Goal: Information Seeking & Learning: Learn about a topic

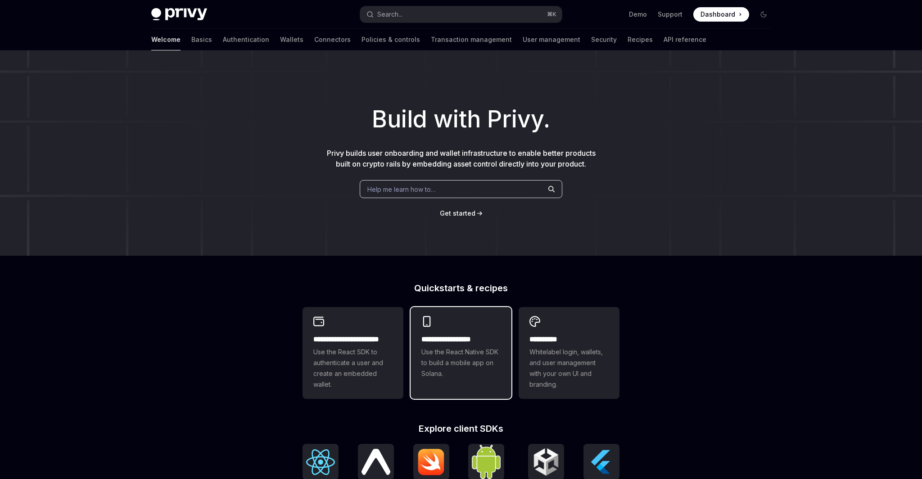
click at [484, 364] on span "Use the React Native SDK to build a mobile app on Solana." at bounding box center [460, 363] width 79 height 32
type textarea "*"
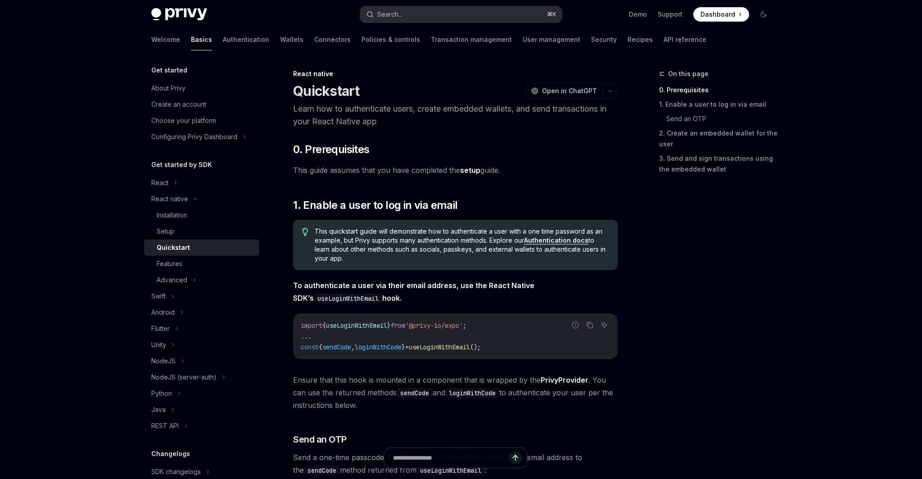
click at [427, 11] on button "Search... ⌘ K" at bounding box center [461, 14] width 202 height 16
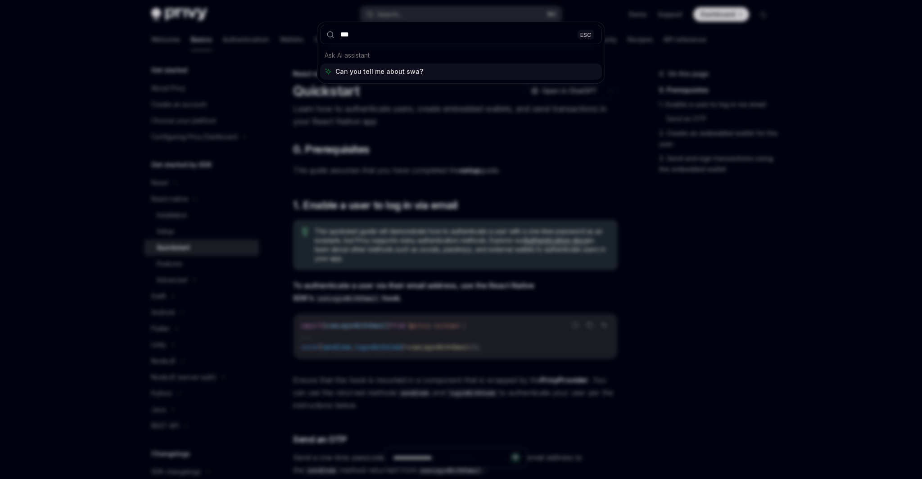
type input "****"
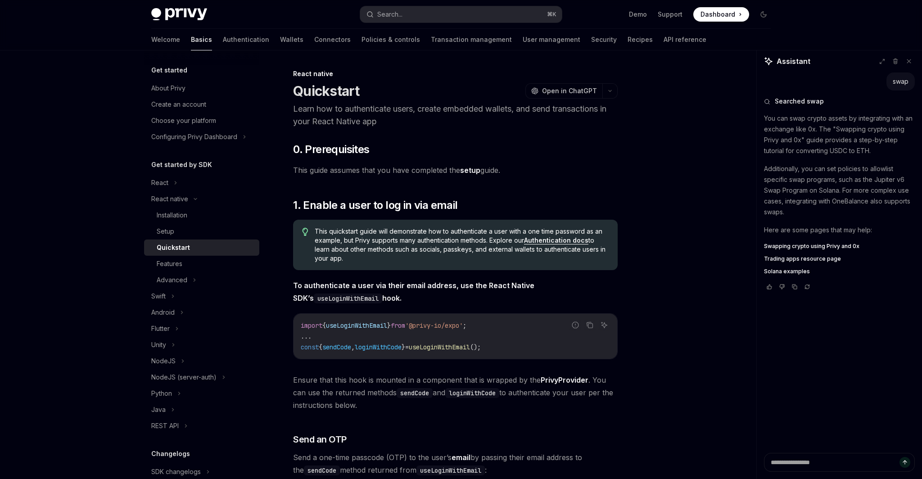
click at [792, 246] on span "Swapping crypto using Privy and 0x" at bounding box center [811, 246] width 95 height 7
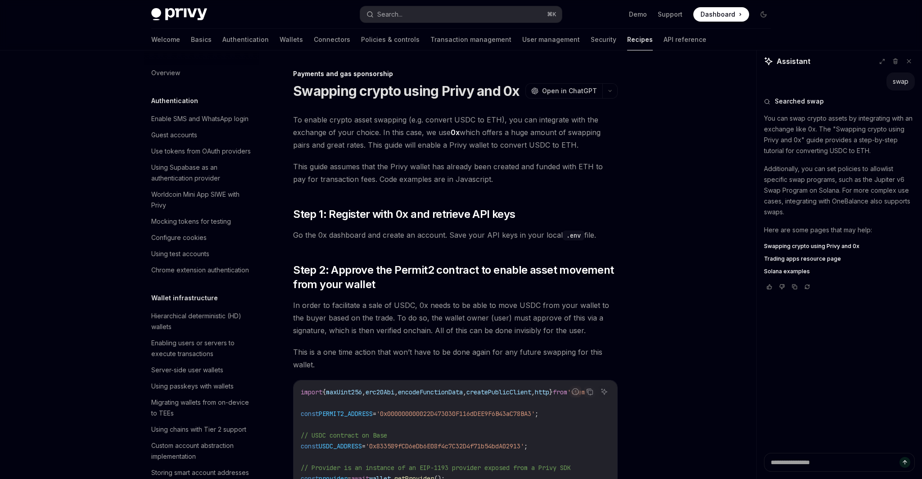
type textarea "*"
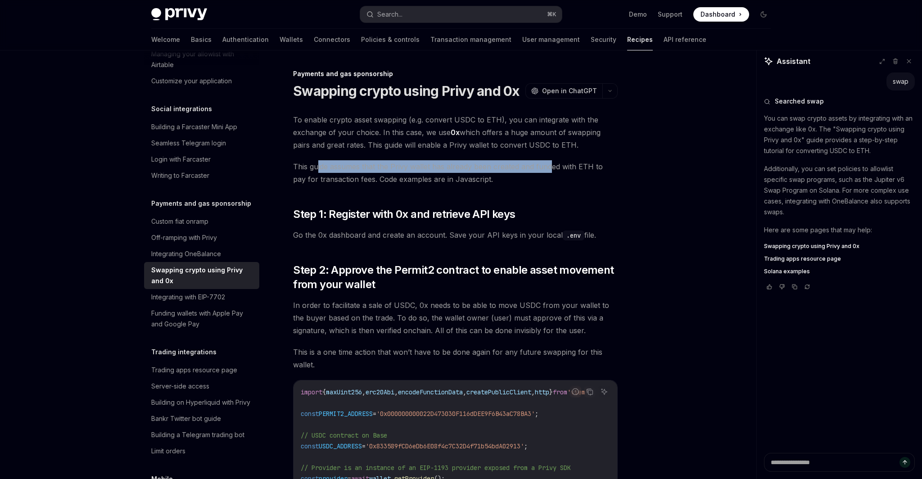
drag, startPoint x: 317, startPoint y: 169, endPoint x: 553, endPoint y: 169, distance: 235.1
click at [553, 169] on span "This guide assumes that the Privy wallet has already been created and funded wi…" at bounding box center [455, 172] width 325 height 25
drag, startPoint x: 596, startPoint y: 169, endPoint x: 438, endPoint y: 169, distance: 157.6
click at [439, 169] on span "This guide assumes that the Privy wallet has already been created and funded wi…" at bounding box center [455, 172] width 325 height 25
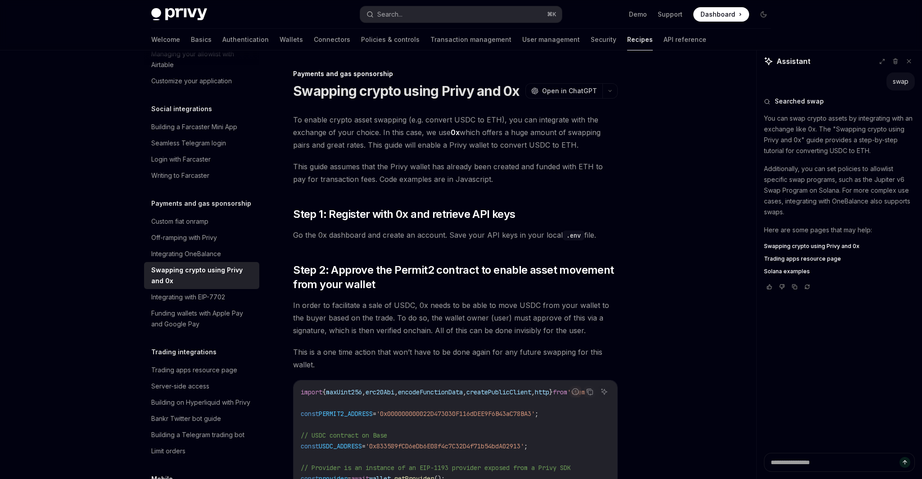
click at [438, 169] on span "This guide assumes that the Privy wallet has already been created and funded wi…" at bounding box center [455, 172] width 325 height 25
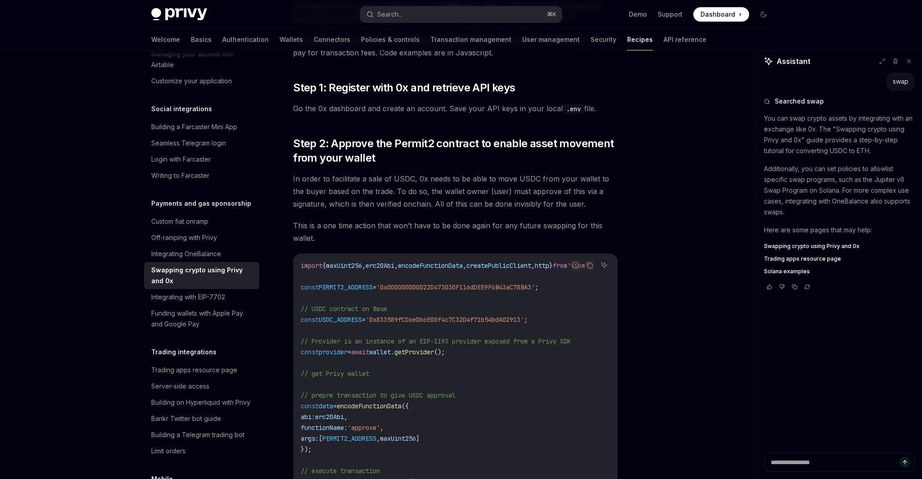
click at [524, 184] on span "In order to facilitate a sale of USDC, 0x needs to be able to move USDC from yo…" at bounding box center [455, 191] width 325 height 38
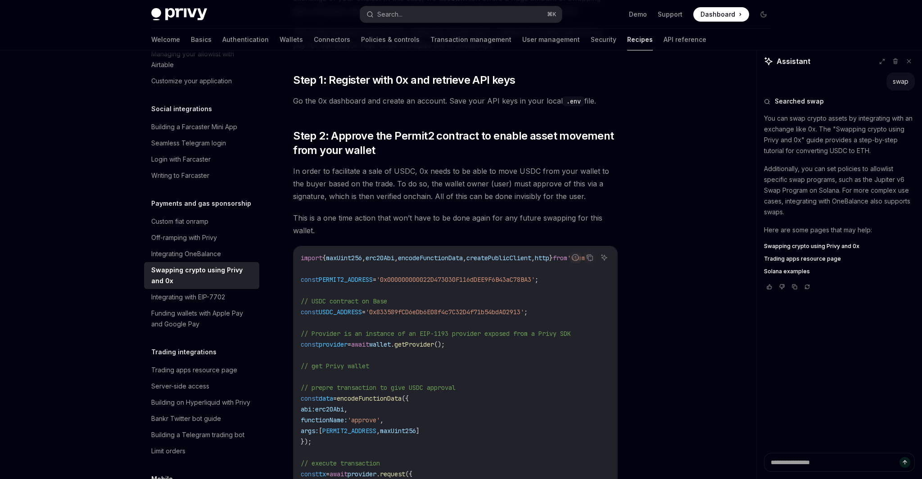
scroll to position [0, 0]
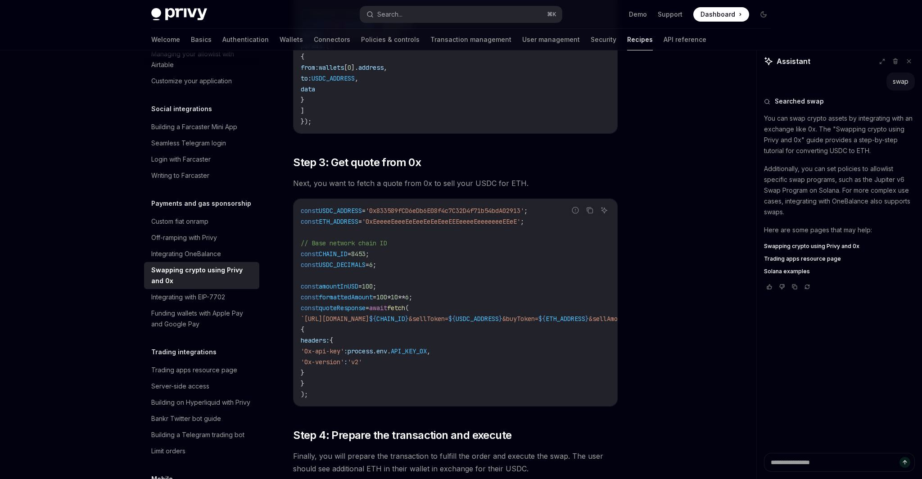
scroll to position [601, 0]
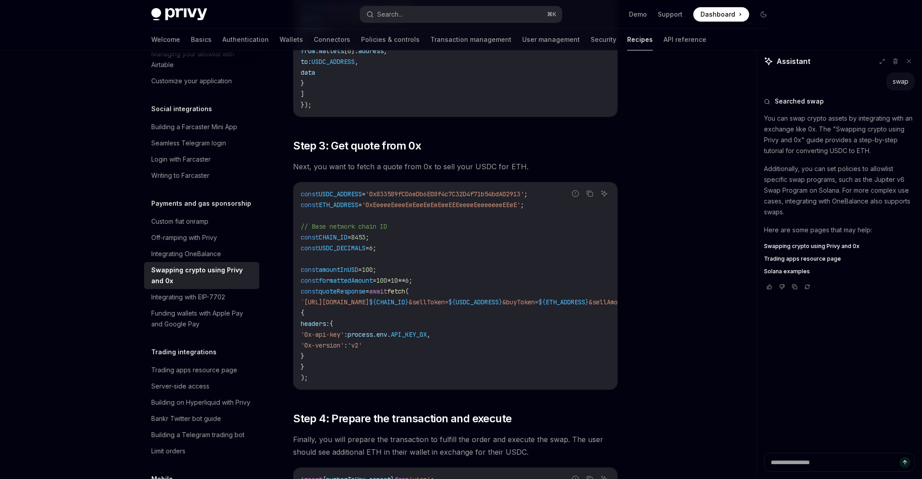
click at [686, 287] on div "On this page Step 1: Register with 0x and retrieve API keys Step 2: Approve the…" at bounding box center [461, 195] width 634 height 1490
click at [748, 289] on div "On this page Step 1: Register with 0x and retrieve API keys Step 2: Approve the…" at bounding box center [461, 195] width 634 height 1490
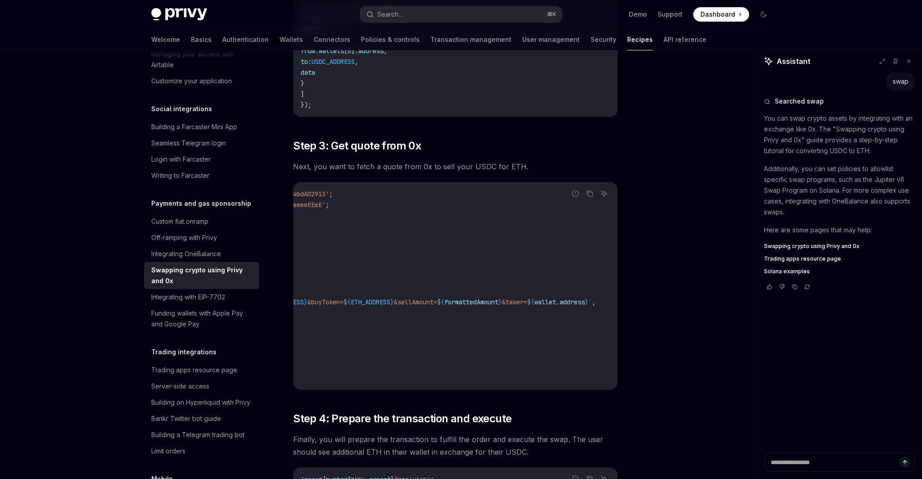
scroll to position [0, 0]
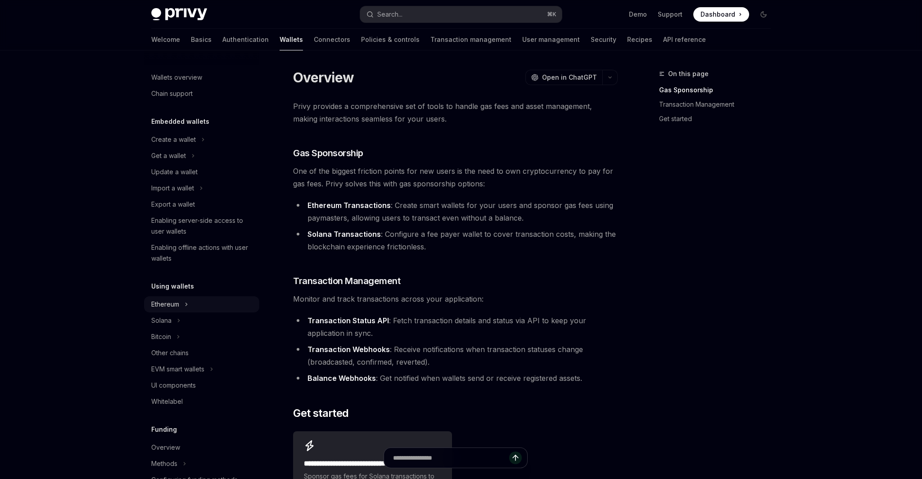
click at [185, 303] on icon at bounding box center [187, 304] width 4 height 11
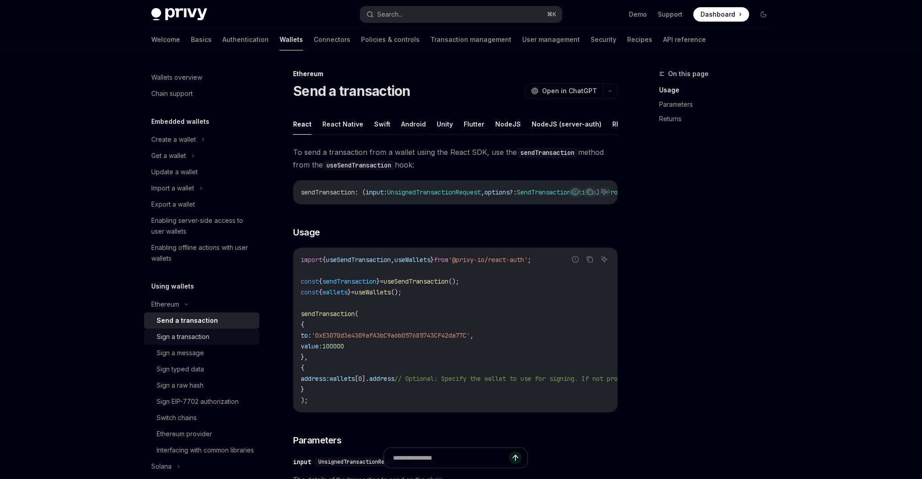
scroll to position [87, 0]
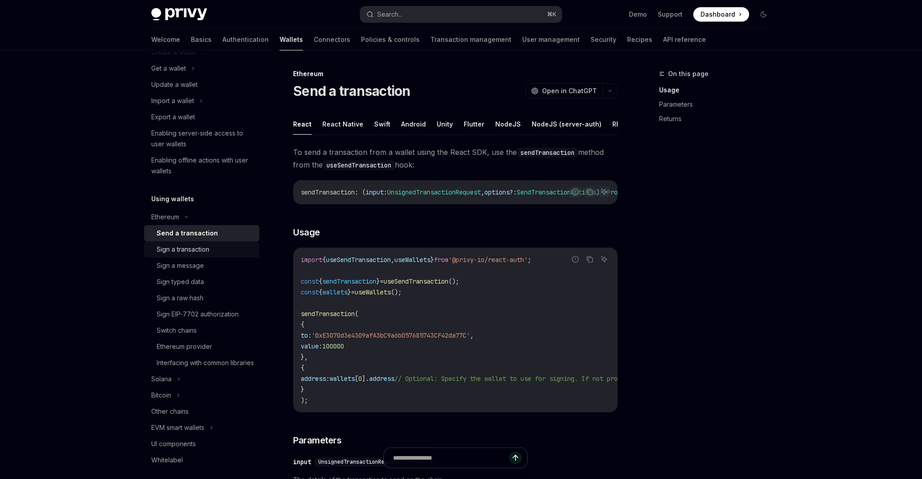
click at [212, 254] on div "Sign a transaction" at bounding box center [205, 249] width 97 height 11
click at [211, 264] on div "Sign a message" at bounding box center [205, 265] width 97 height 11
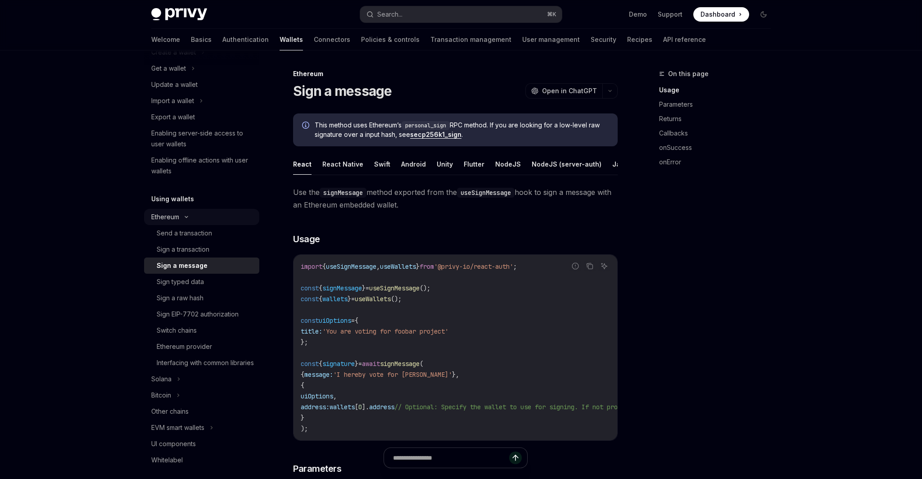
click at [192, 217] on div "Ethereum" at bounding box center [201, 217] width 115 height 16
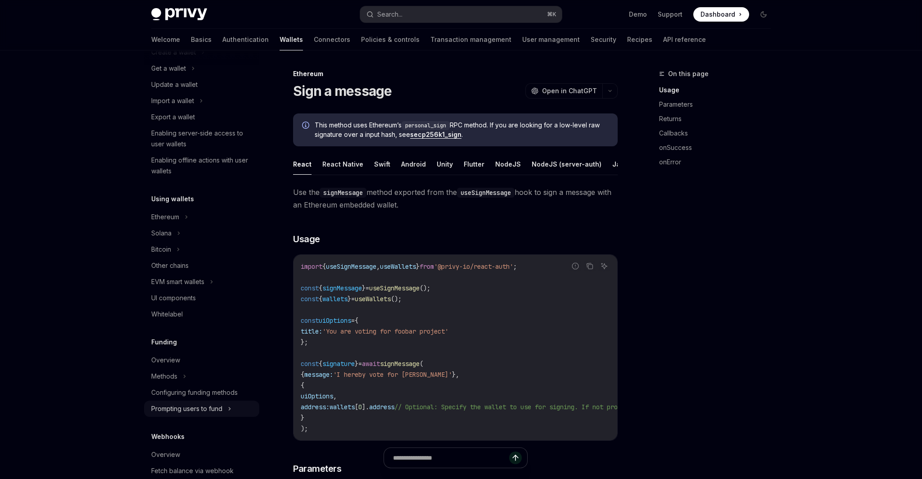
click at [214, 412] on div "Prompting users to fund" at bounding box center [186, 408] width 71 height 11
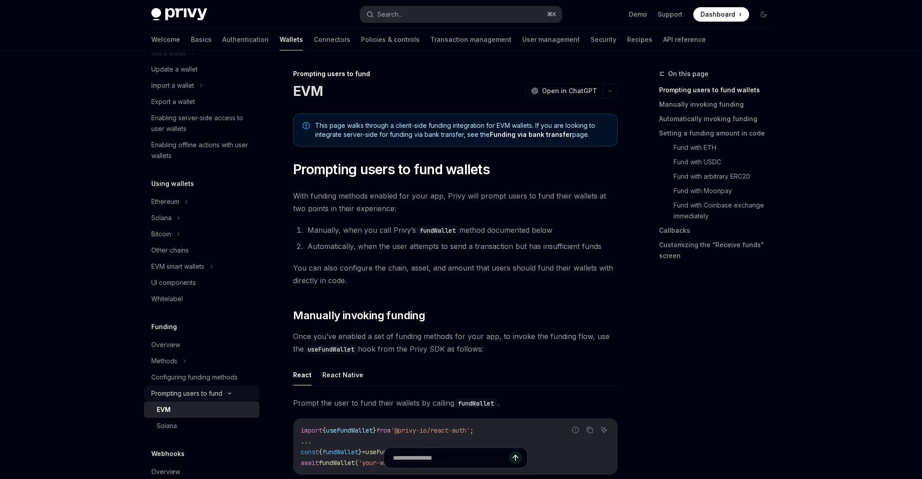
scroll to position [111, 0]
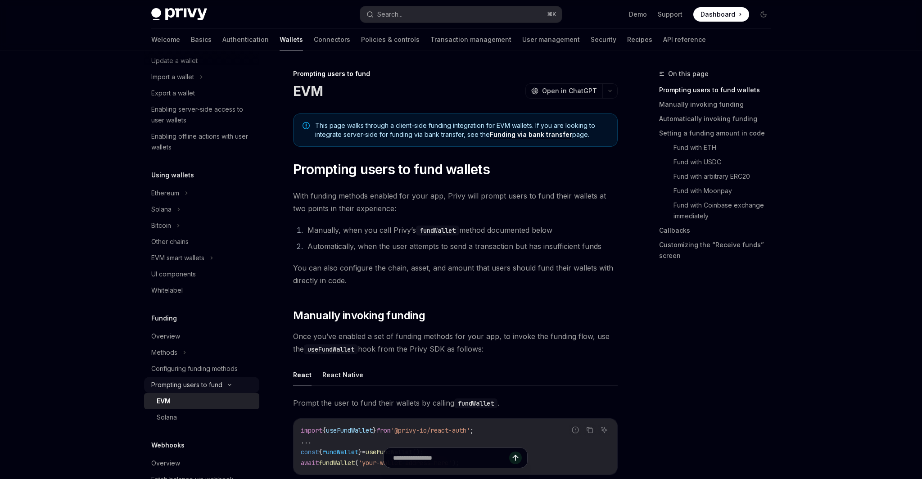
click at [219, 383] on div "Prompting users to fund" at bounding box center [186, 385] width 71 height 11
click at [220, 372] on div "Configuring funding methods" at bounding box center [194, 368] width 86 height 11
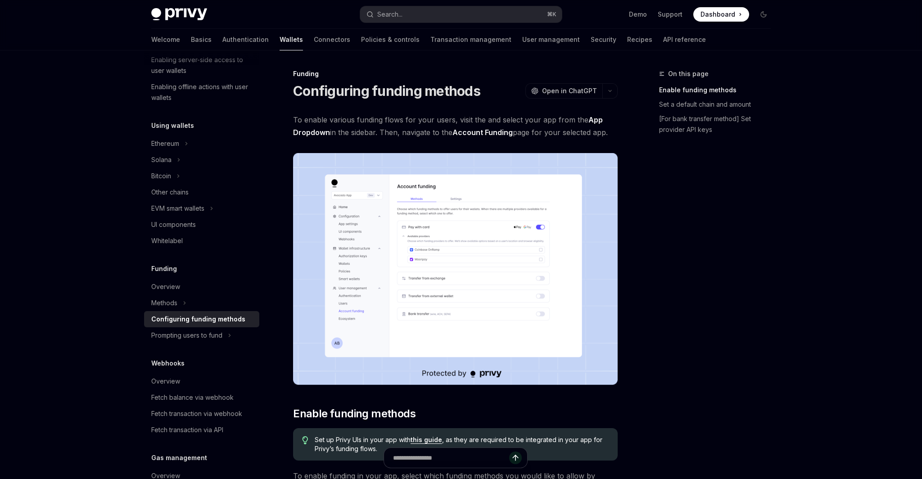
scroll to position [204, 0]
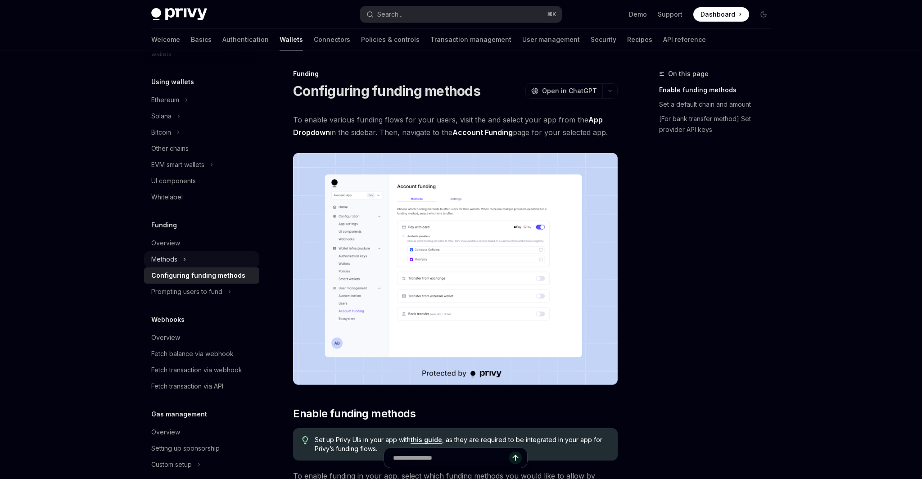
click at [187, 260] on div "Methods" at bounding box center [201, 259] width 115 height 16
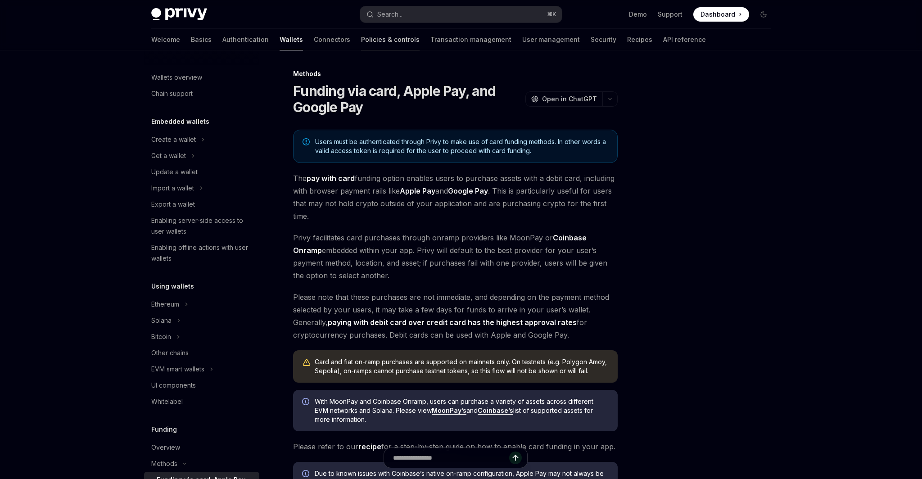
click at [361, 41] on link "Policies & controls" at bounding box center [390, 40] width 59 height 22
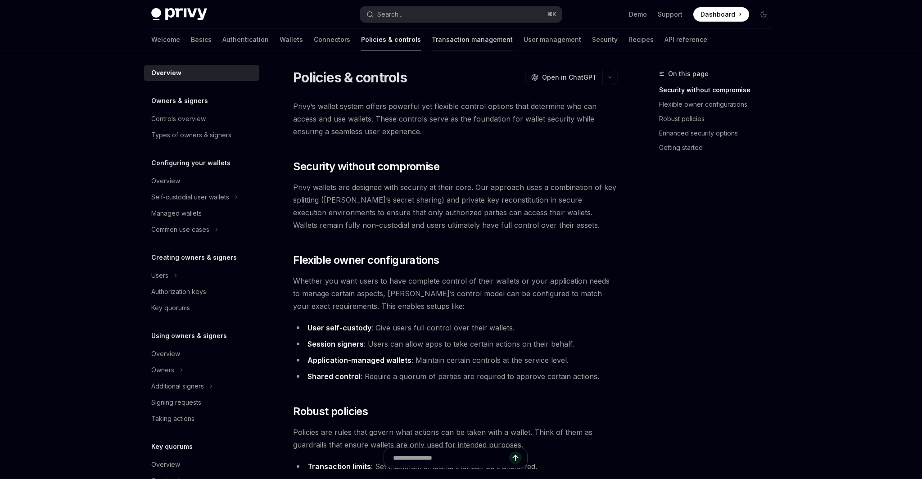
click at [435, 38] on link "Transaction management" at bounding box center [472, 40] width 81 height 22
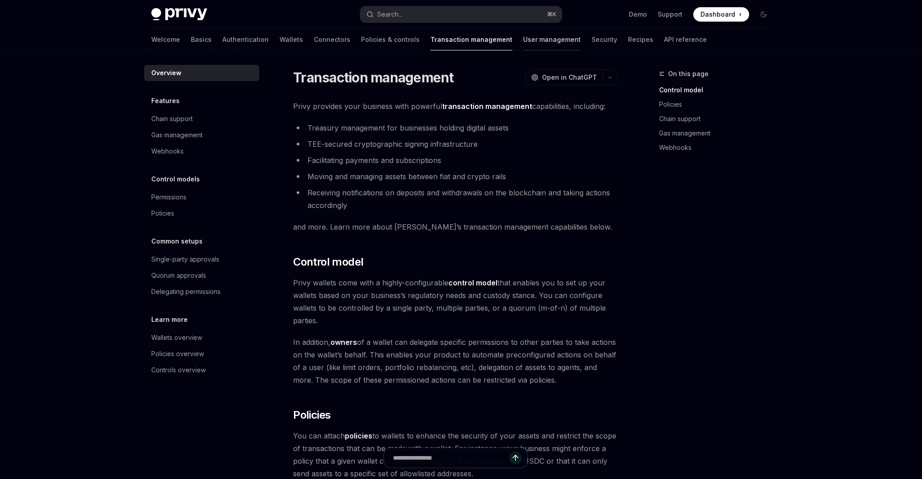
click at [523, 38] on link "User management" at bounding box center [552, 40] width 58 height 22
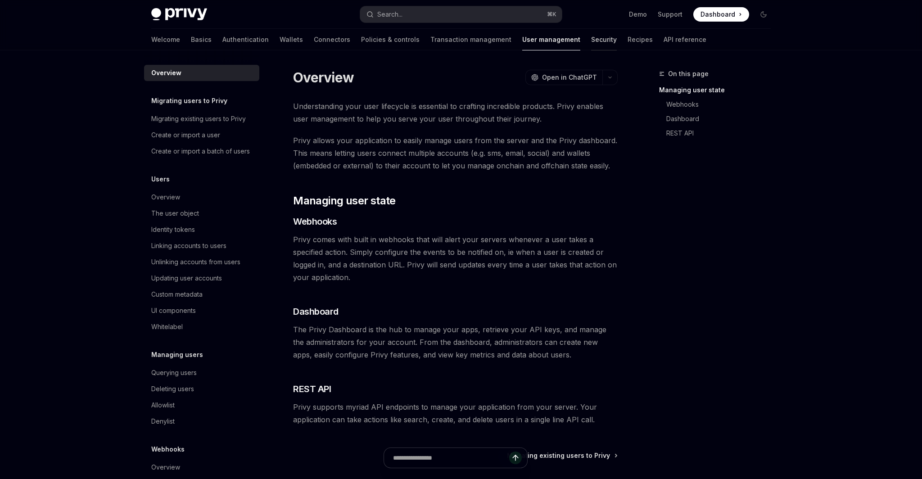
click at [591, 38] on link "Security" at bounding box center [604, 40] width 26 height 22
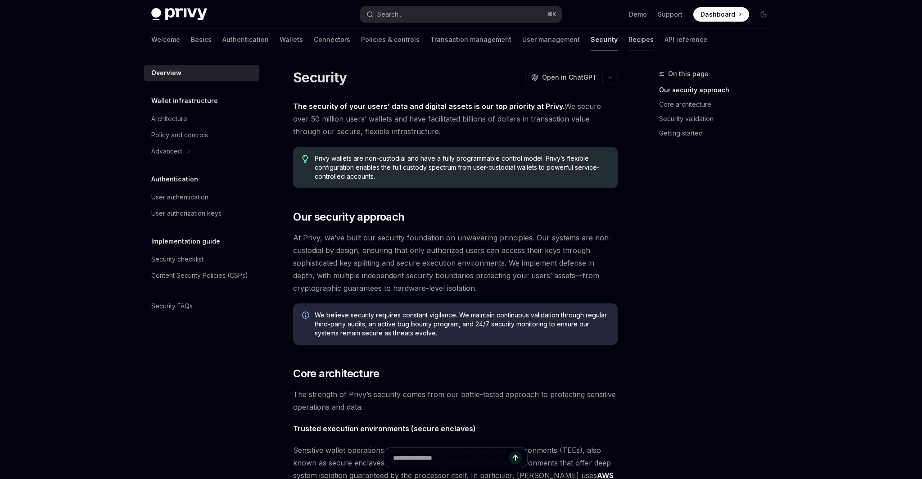
click at [629, 38] on link "Recipes" at bounding box center [641, 40] width 25 height 22
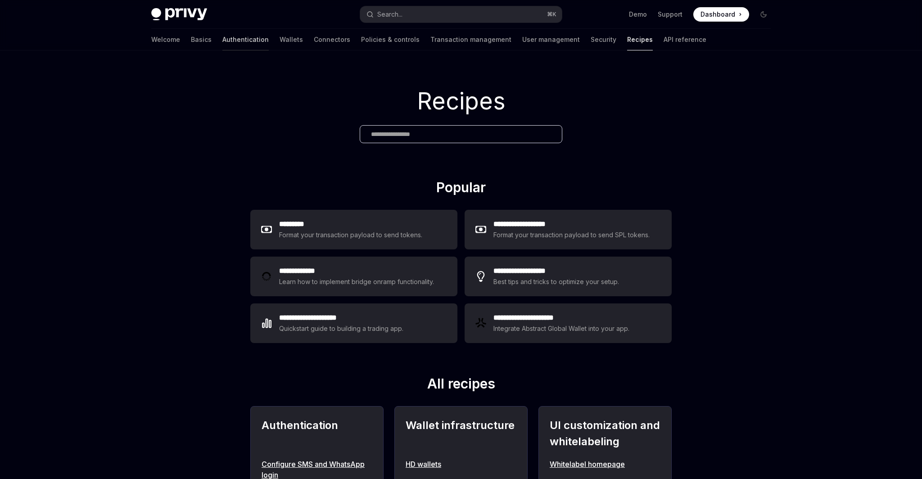
click at [222, 43] on link "Authentication" at bounding box center [245, 40] width 46 height 22
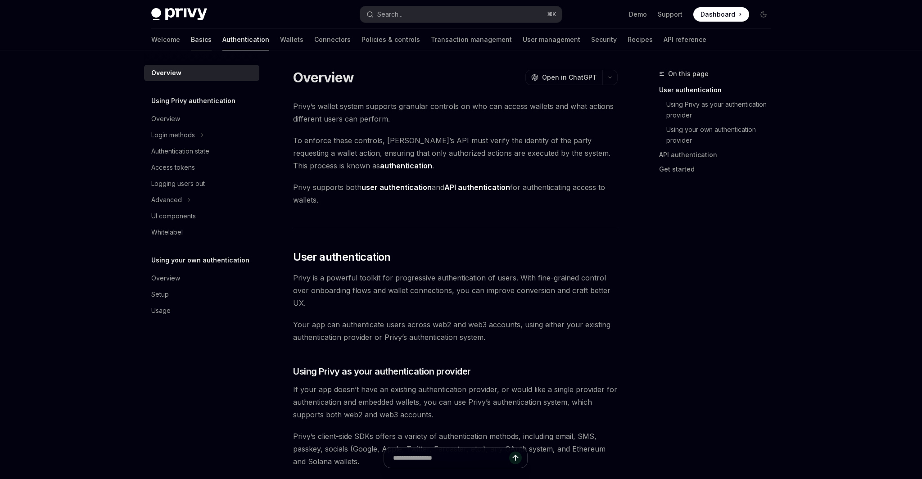
click at [191, 42] on link "Basics" at bounding box center [201, 40] width 21 height 22
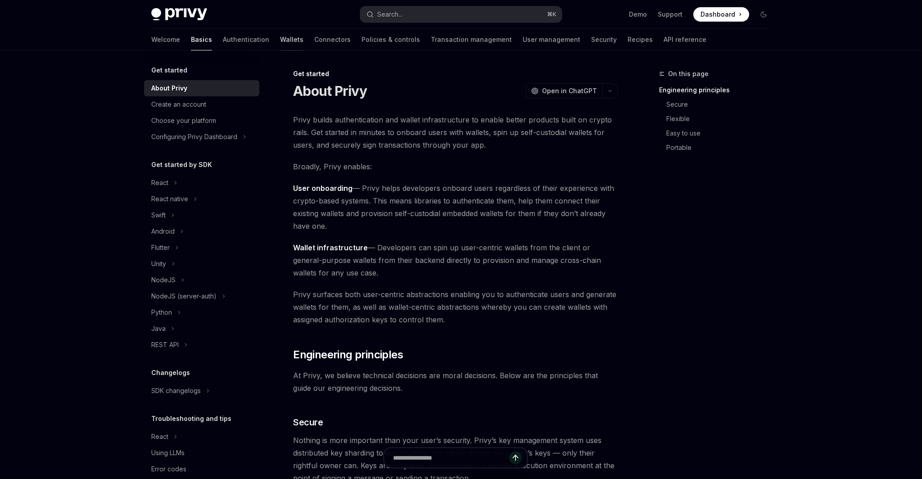
click at [280, 44] on link "Wallets" at bounding box center [291, 40] width 23 height 22
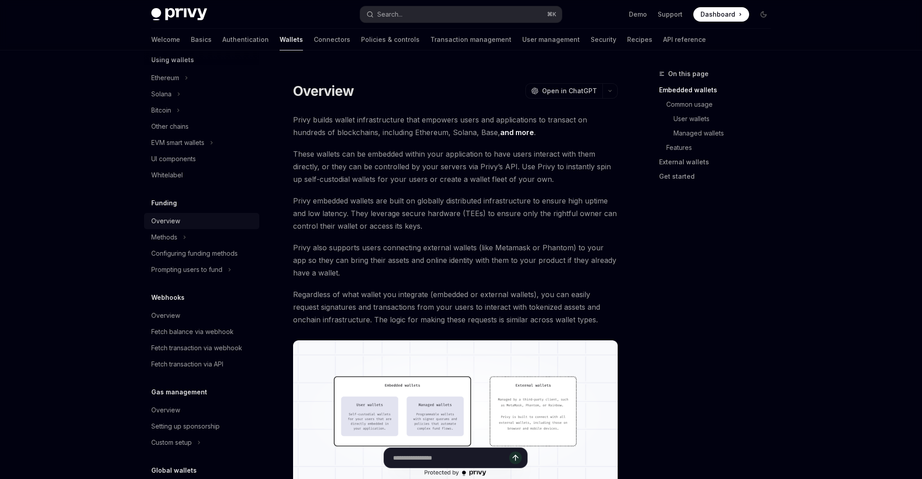
scroll to position [295, 0]
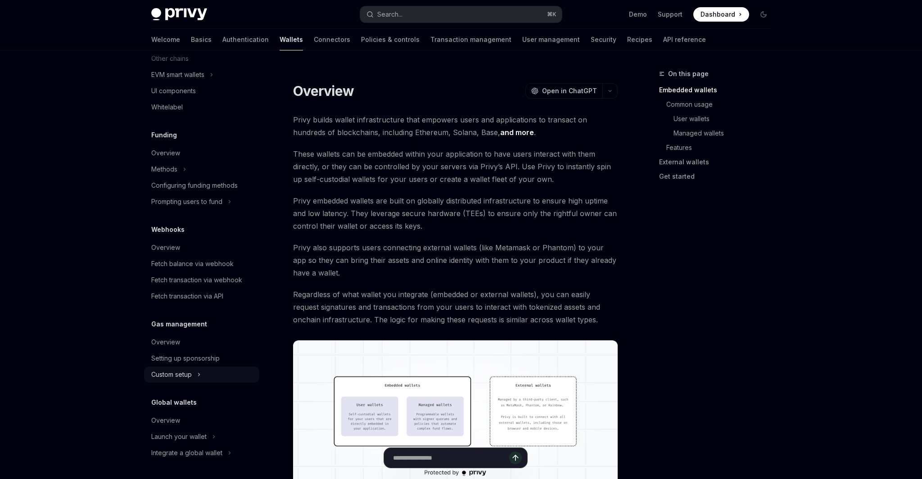
click at [198, 376] on icon at bounding box center [199, 374] width 4 height 11
type textarea "*"
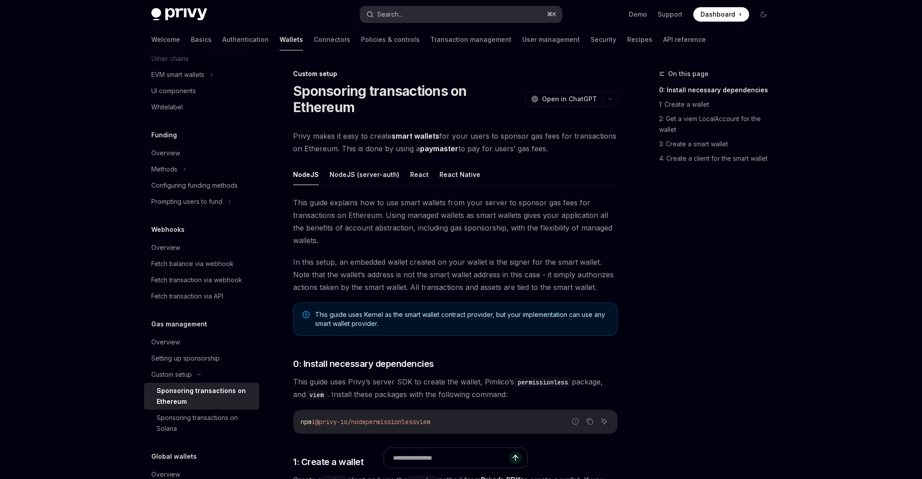
click at [464, 12] on button "Search... ⌘ K" at bounding box center [461, 14] width 202 height 16
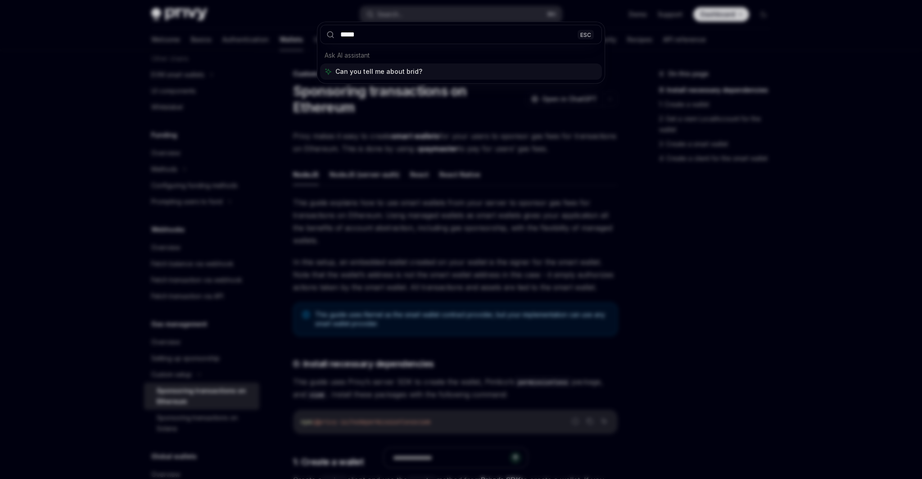
type input "******"
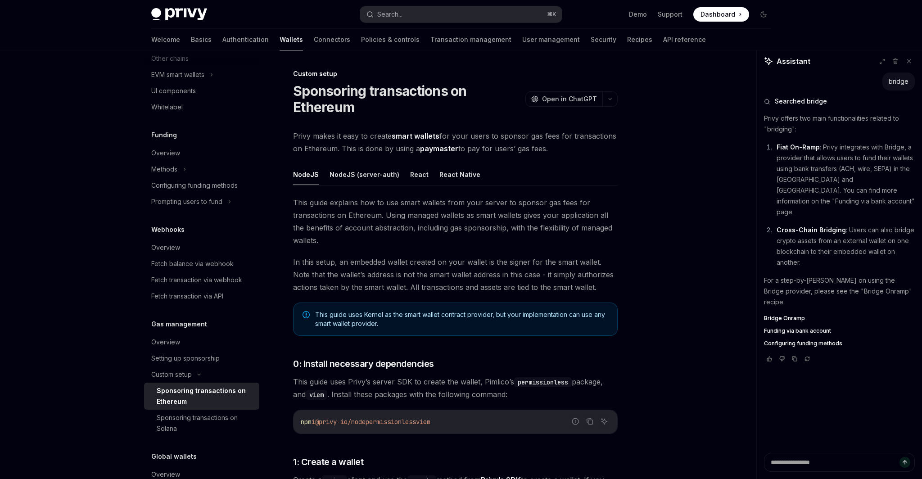
click at [791, 315] on span "Bridge Onramp" at bounding box center [784, 318] width 41 height 7
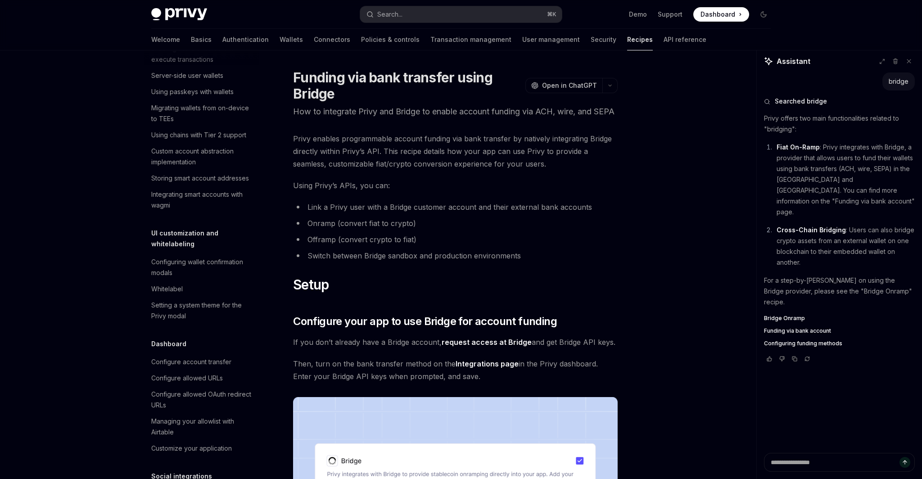
click at [778, 315] on span "Bridge Onramp" at bounding box center [784, 318] width 41 height 7
click at [786, 315] on span "Bridge Onramp" at bounding box center [784, 318] width 41 height 7
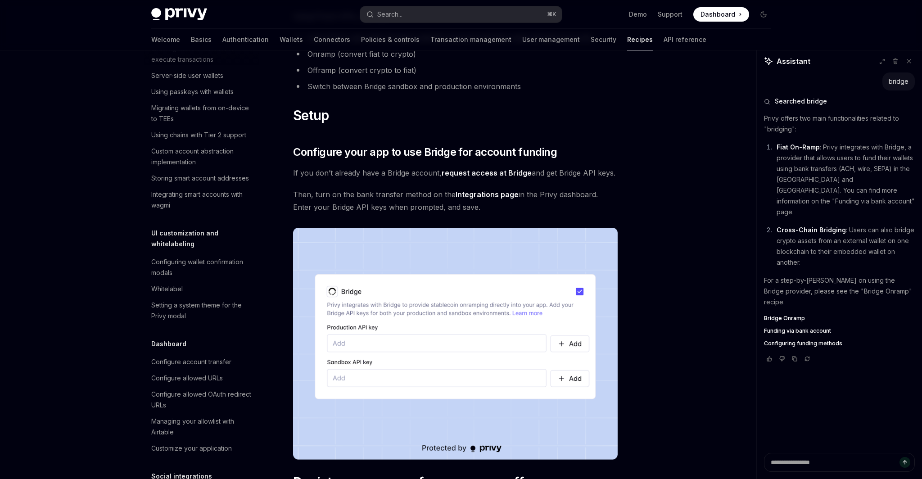
click at [821, 315] on div "Bridge Onramp Funding via bank account Configuring funding methods" at bounding box center [839, 331] width 151 height 32
click at [816, 327] on span "Funding via bank account" at bounding box center [797, 330] width 67 height 7
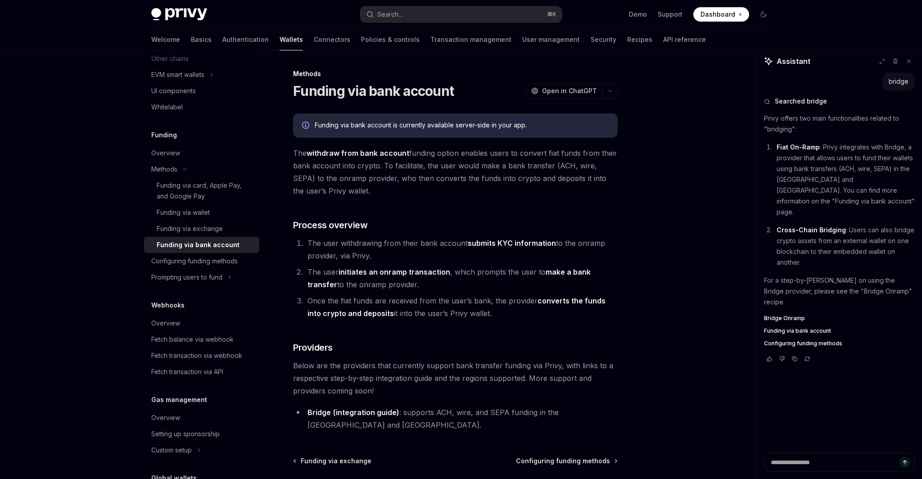
click at [780, 315] on span "Bridge Onramp" at bounding box center [784, 318] width 41 height 7
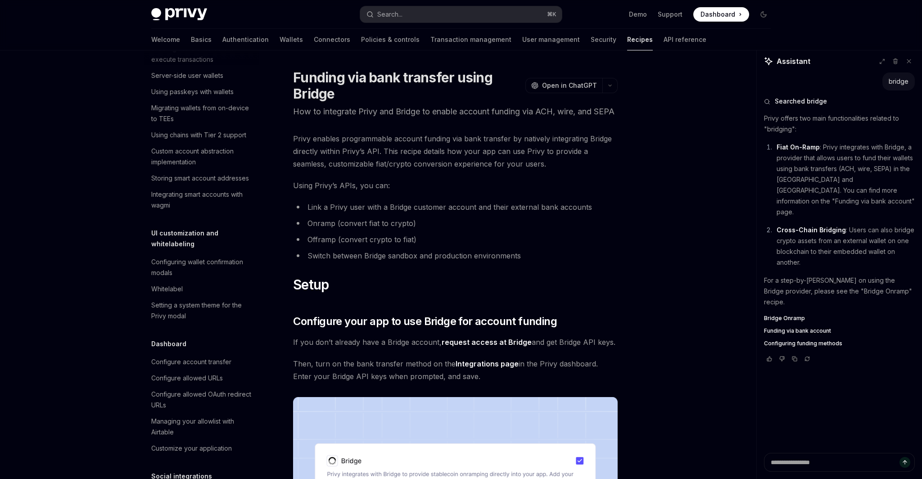
click at [781, 315] on span "Bridge Onramp" at bounding box center [784, 318] width 41 height 7
click at [808, 340] on span "Configuring funding methods" at bounding box center [803, 343] width 78 height 7
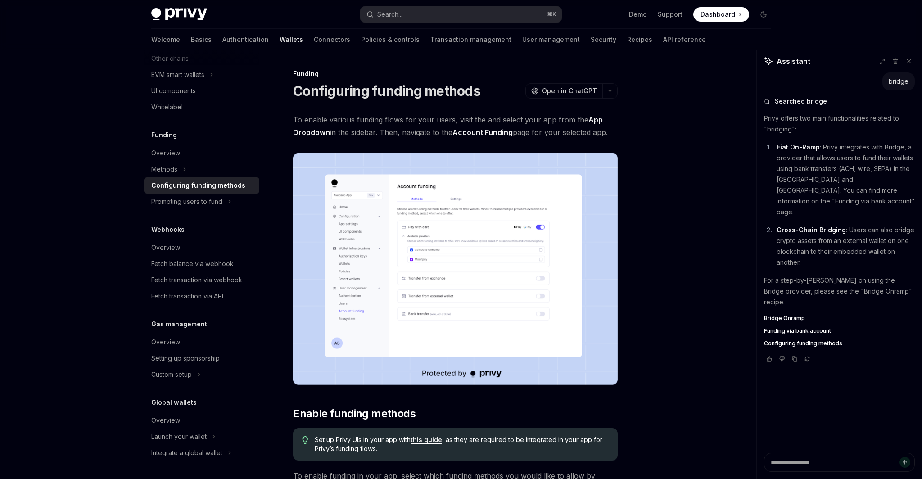
click at [797, 327] on span "Funding via bank account" at bounding box center [797, 330] width 67 height 7
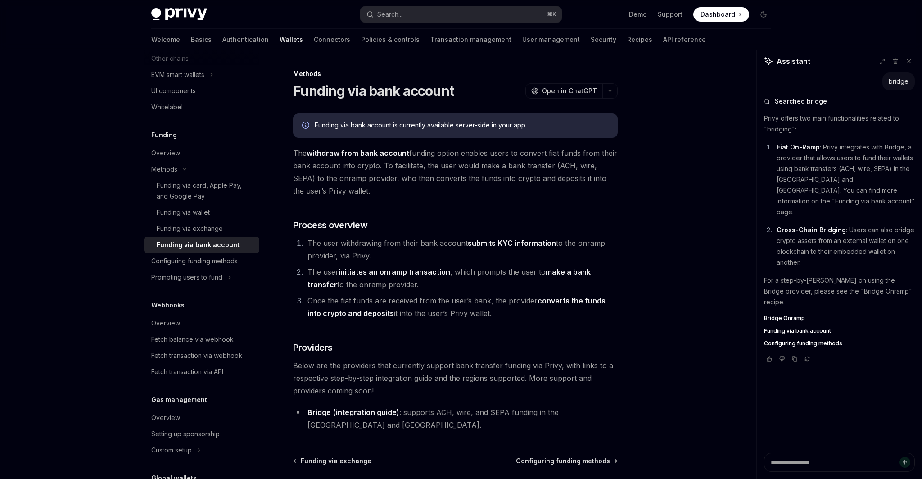
type textarea "*"
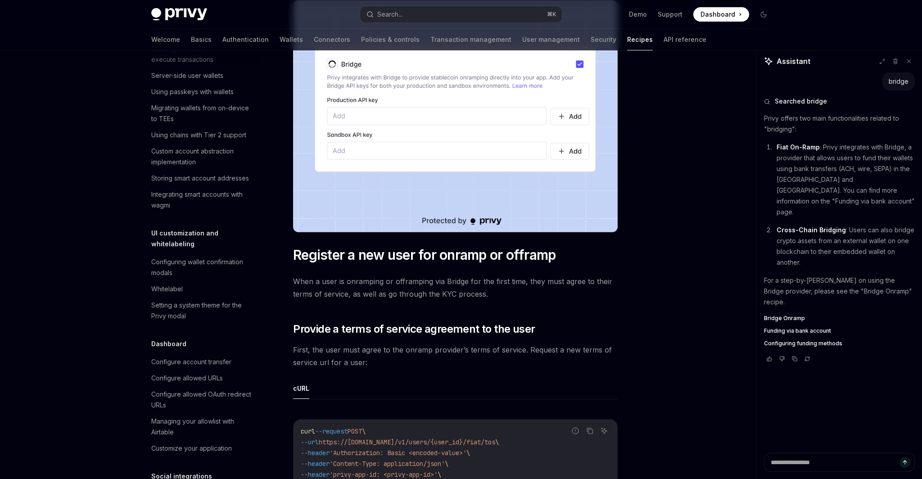
scroll to position [776, 0]
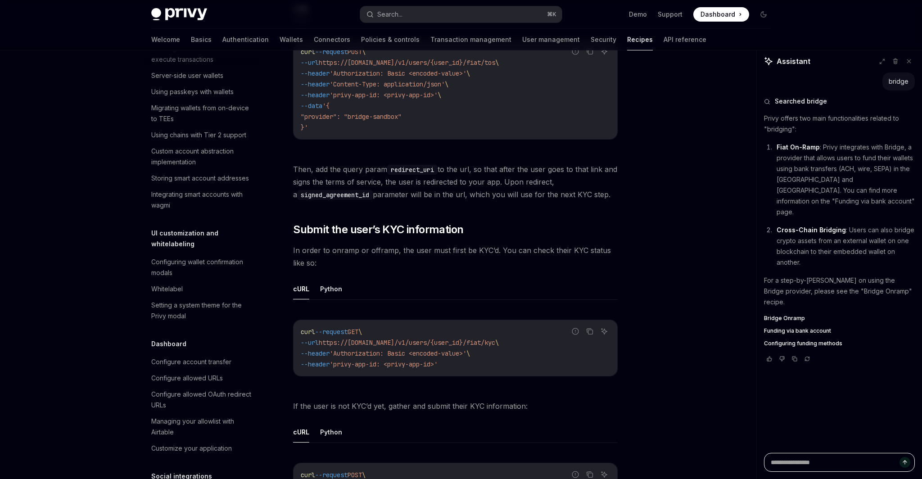
click at [819, 461] on textarea at bounding box center [839, 462] width 151 height 19
type textarea "*"
type textarea "**"
type textarea "*"
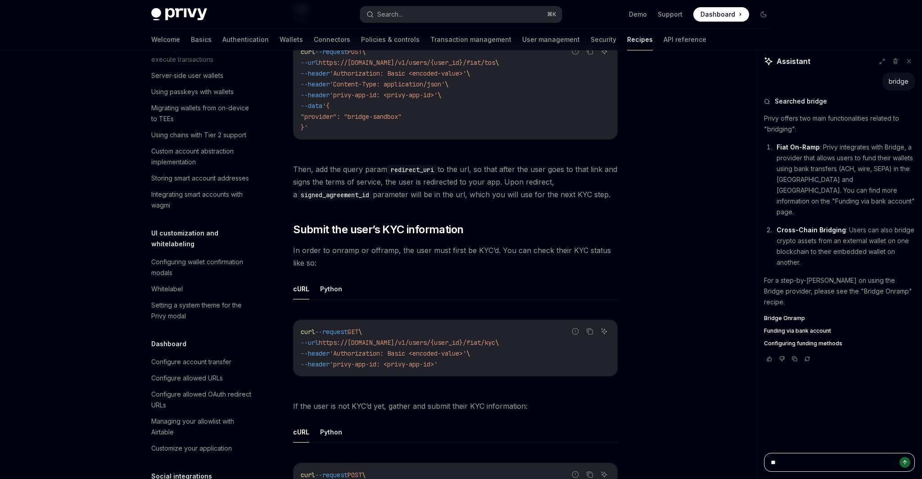
type textarea "***"
type textarea "*"
type textarea "****"
type textarea "*"
type textarea "****"
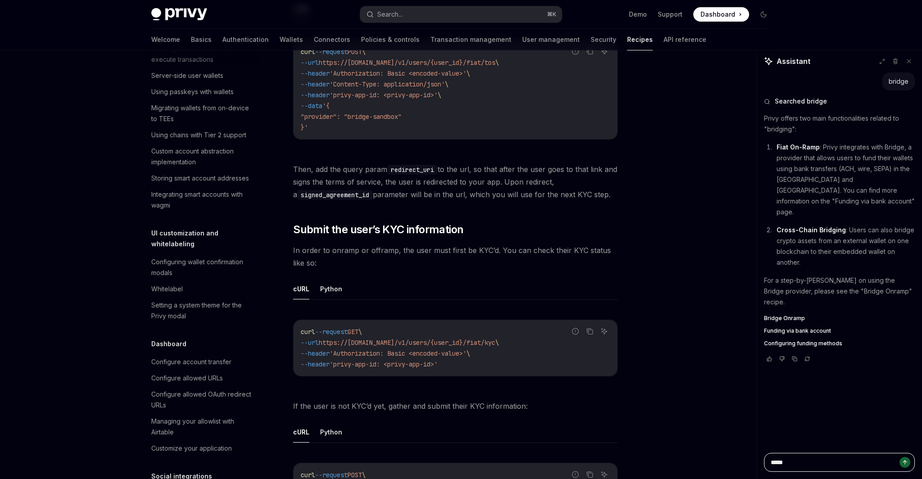
type textarea "*"
type textarea "******"
type textarea "*"
type textarea "*******"
type textarea "*"
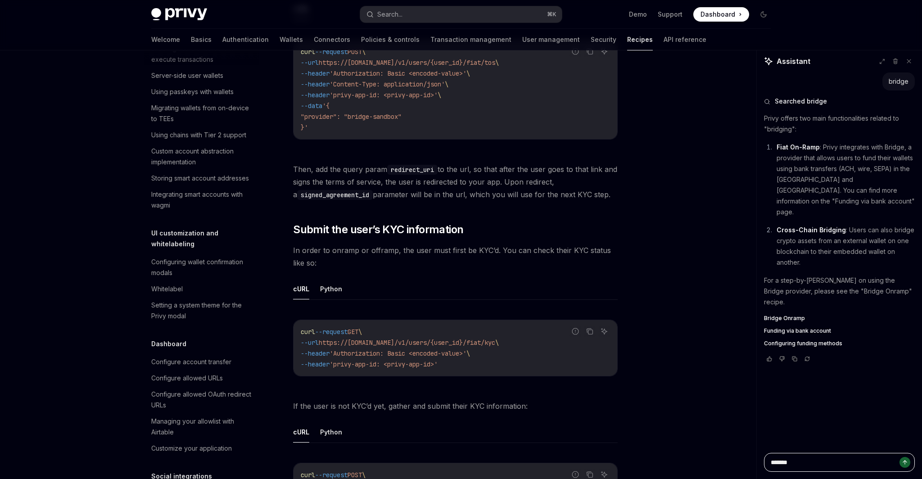
type textarea "********"
type textarea "*"
type textarea "*******"
type textarea "*"
type textarea "********"
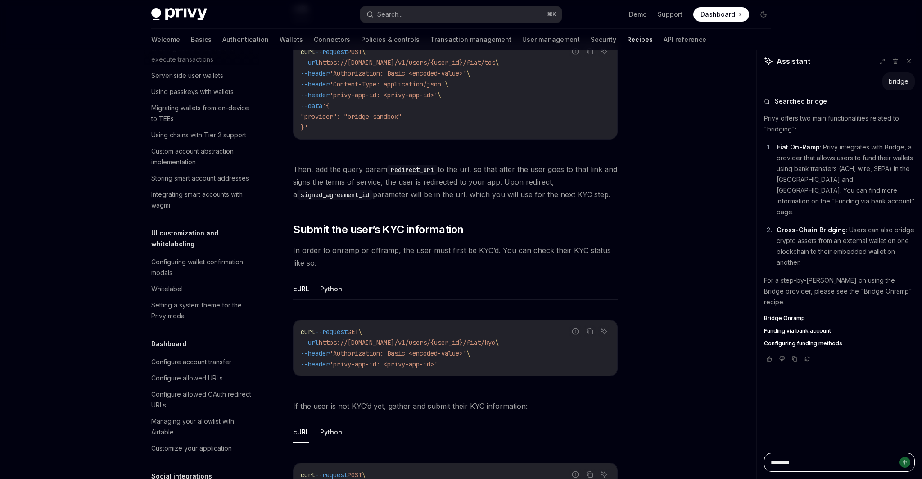
type textarea "*"
type textarea "*********"
type textarea "*"
type textarea "**********"
type textarea "*"
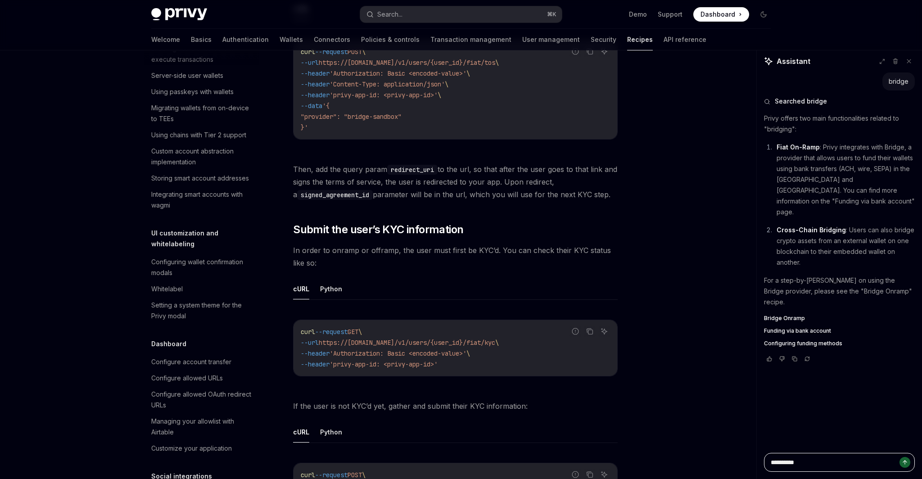
type textarea "**********"
type textarea "*"
type textarea "**********"
type textarea "*"
type textarea "**********"
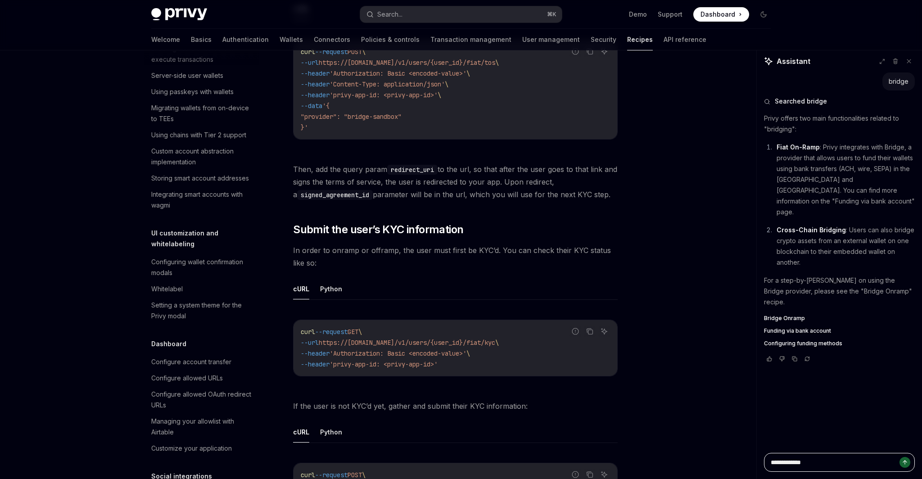
type textarea "*"
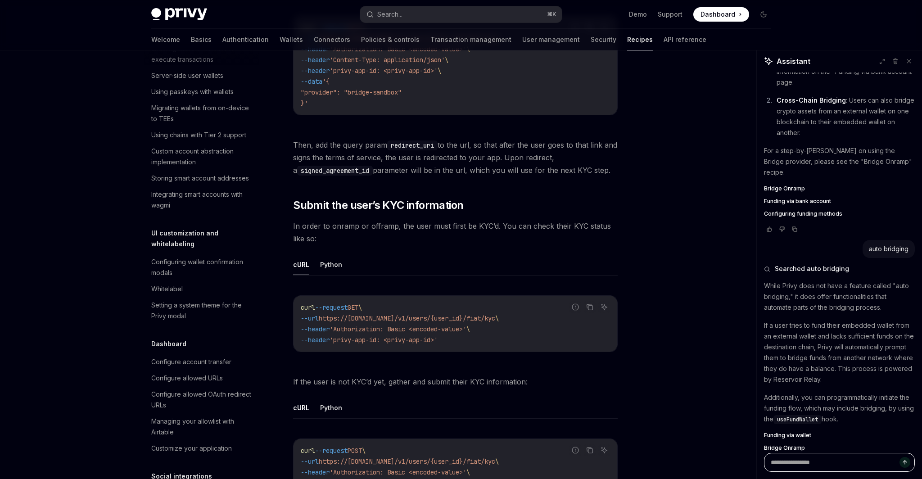
scroll to position [135, 0]
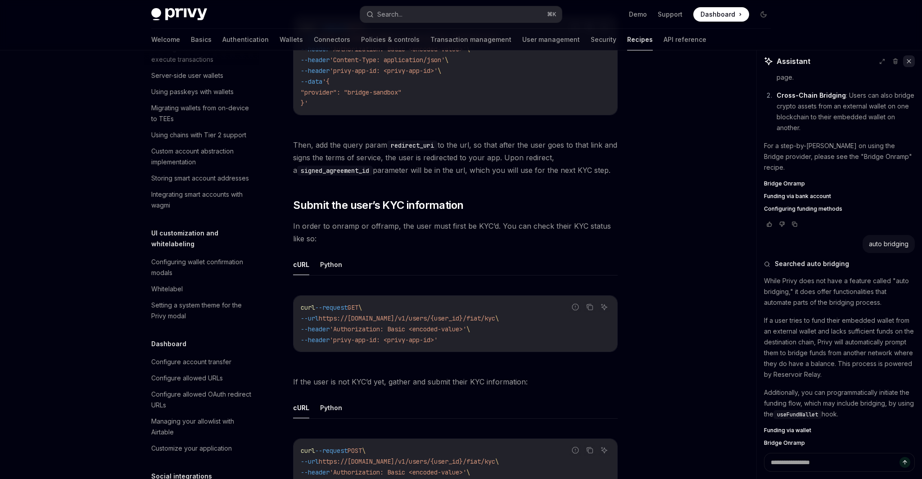
click at [908, 61] on icon at bounding box center [909, 61] width 4 height 4
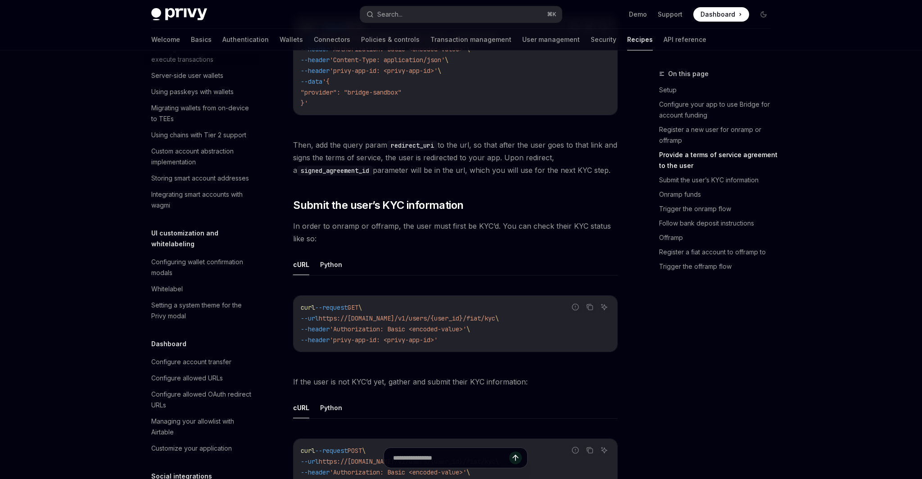
scroll to position [0, 0]
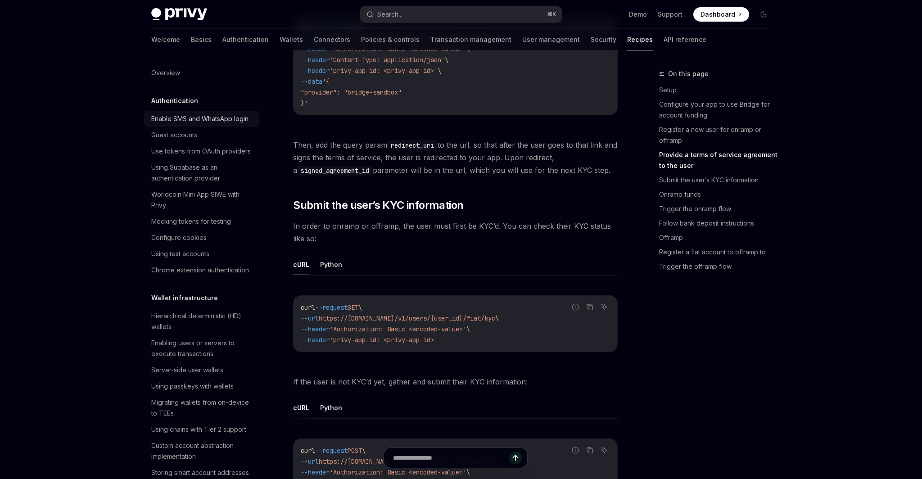
click at [204, 118] on div "Enable SMS and WhatsApp login" at bounding box center [199, 118] width 97 height 11
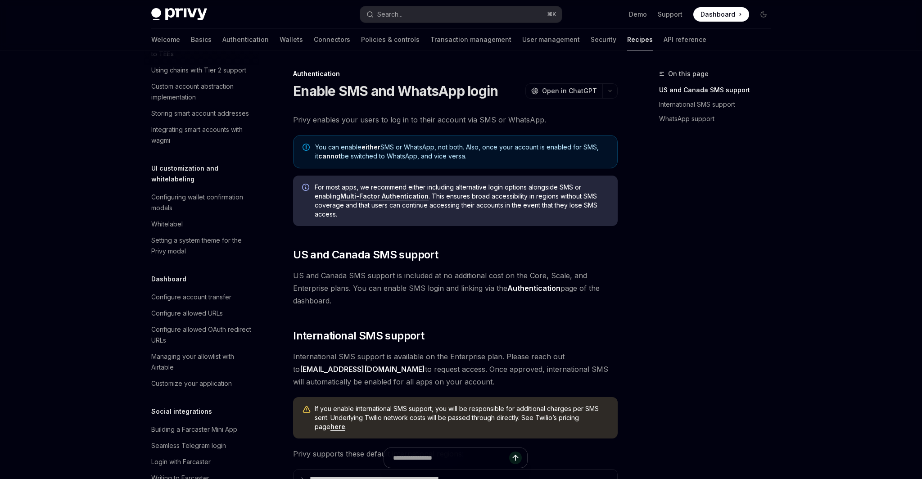
scroll to position [494, 0]
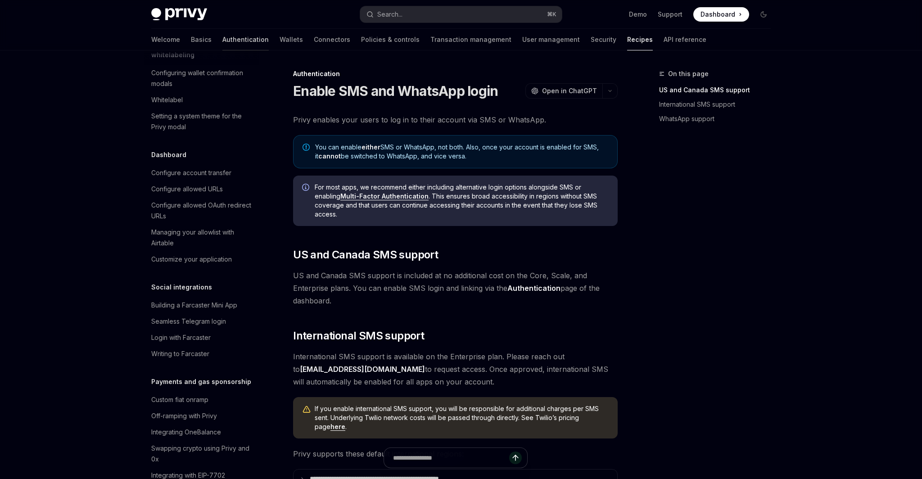
click at [222, 46] on link "Authentication" at bounding box center [245, 40] width 46 height 22
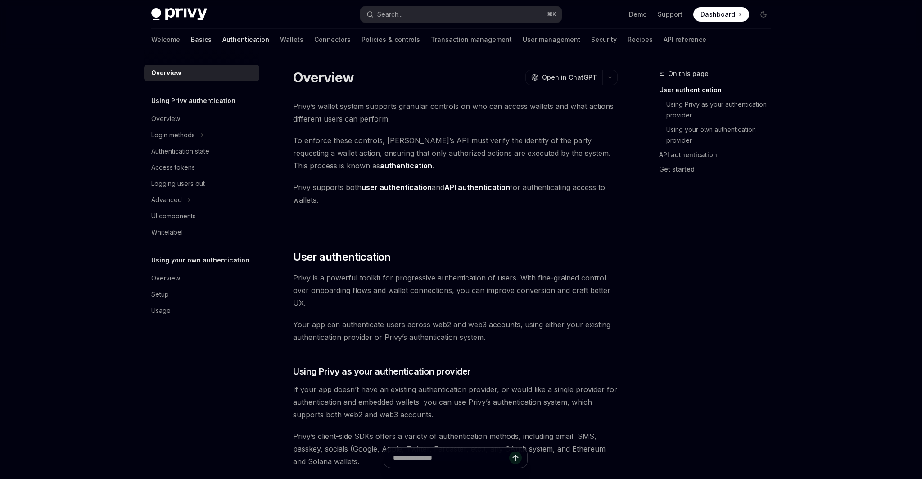
click at [191, 45] on link "Basics" at bounding box center [201, 40] width 21 height 22
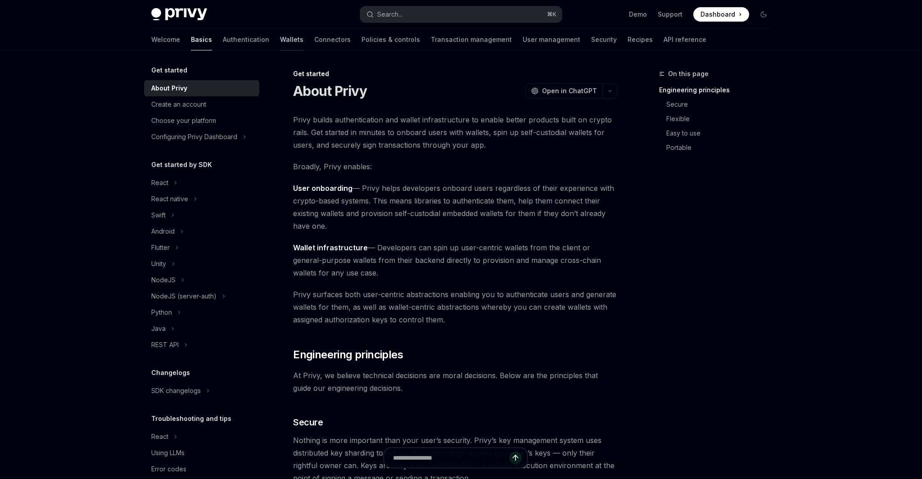
click at [280, 44] on link "Wallets" at bounding box center [291, 40] width 23 height 22
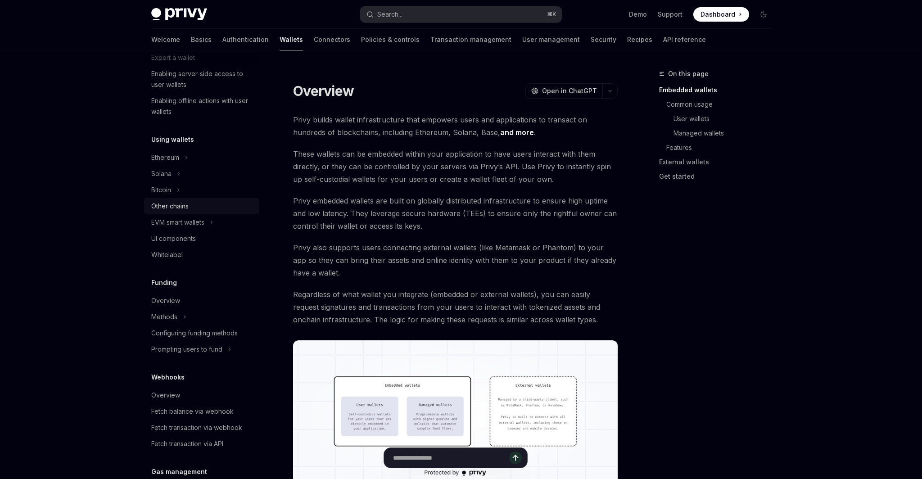
scroll to position [176, 0]
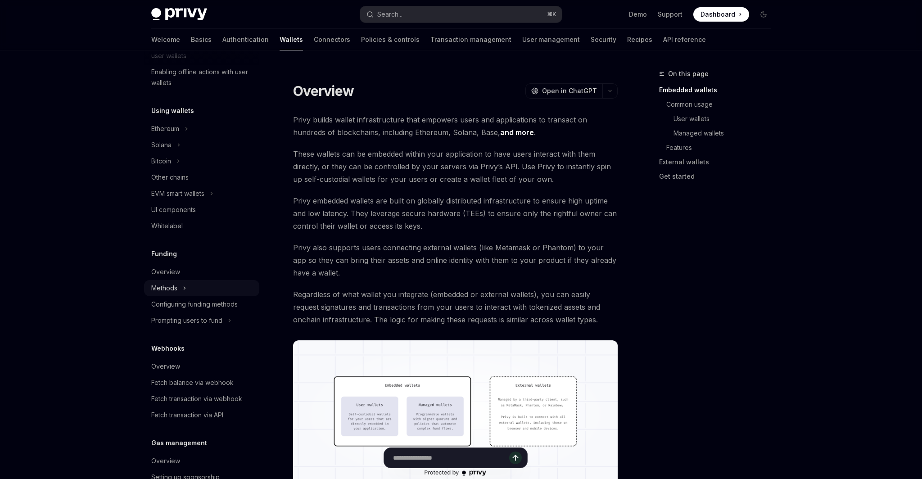
click at [190, 294] on div "Methods" at bounding box center [201, 288] width 115 height 16
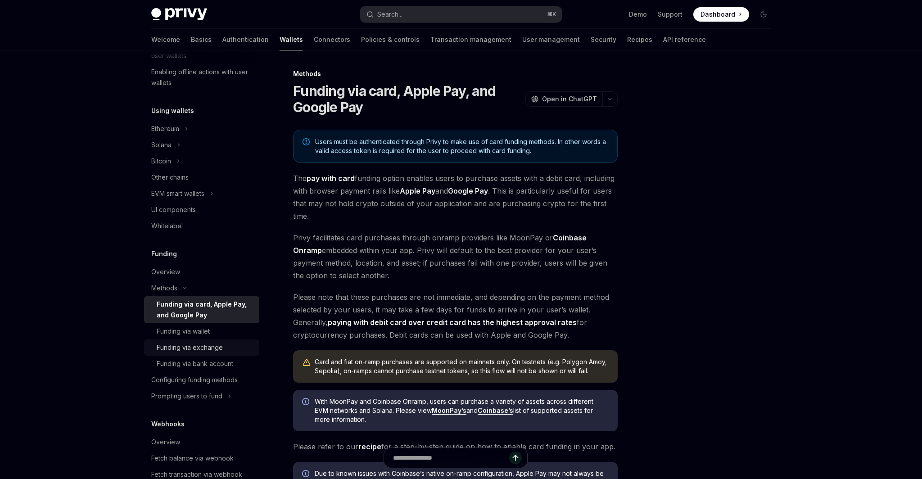
click at [200, 345] on div "Funding via exchange" at bounding box center [190, 347] width 66 height 11
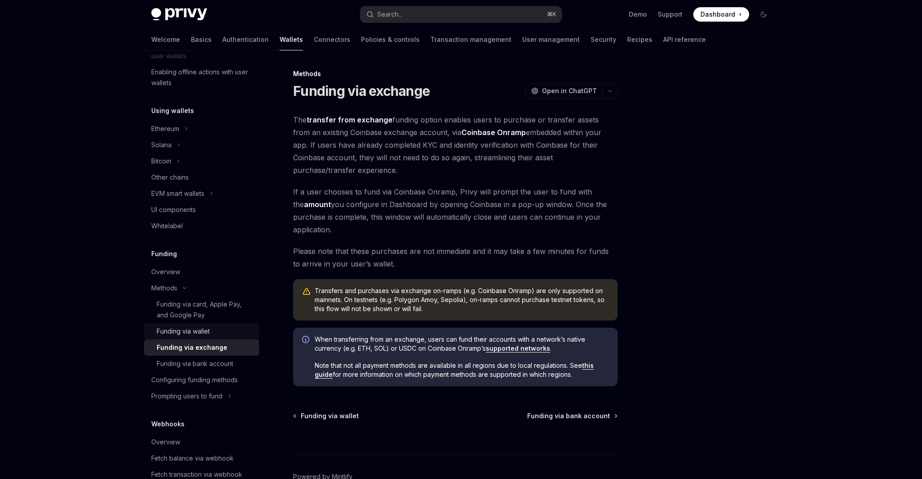
click at [200, 335] on div "Funding via wallet" at bounding box center [183, 331] width 53 height 11
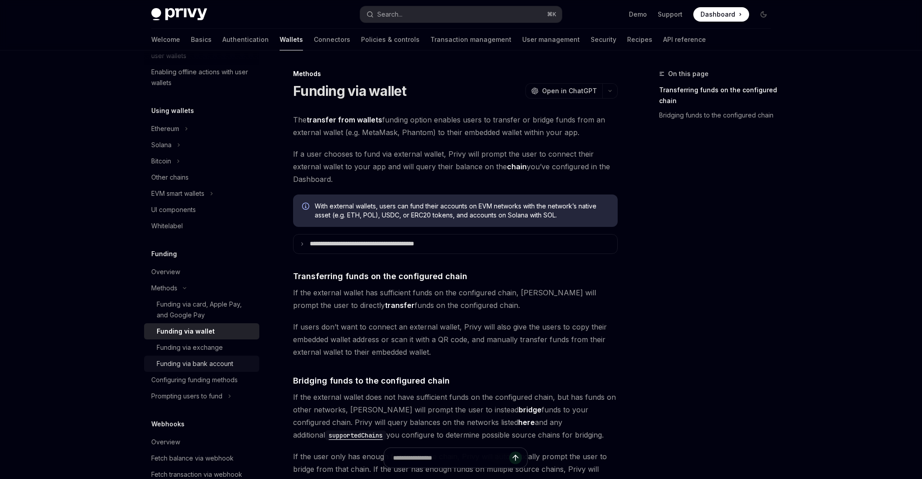
click at [199, 368] on div "Funding via bank account" at bounding box center [195, 363] width 77 height 11
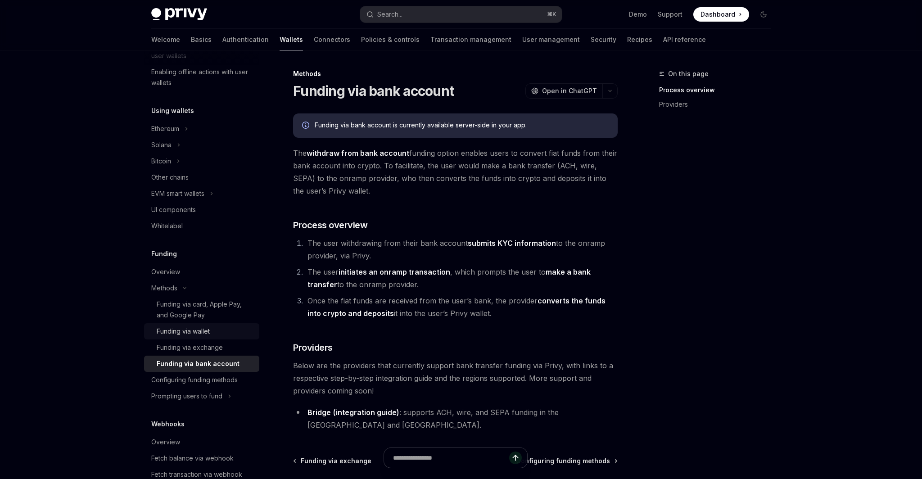
click at [204, 330] on div "Funding via wallet" at bounding box center [183, 331] width 53 height 11
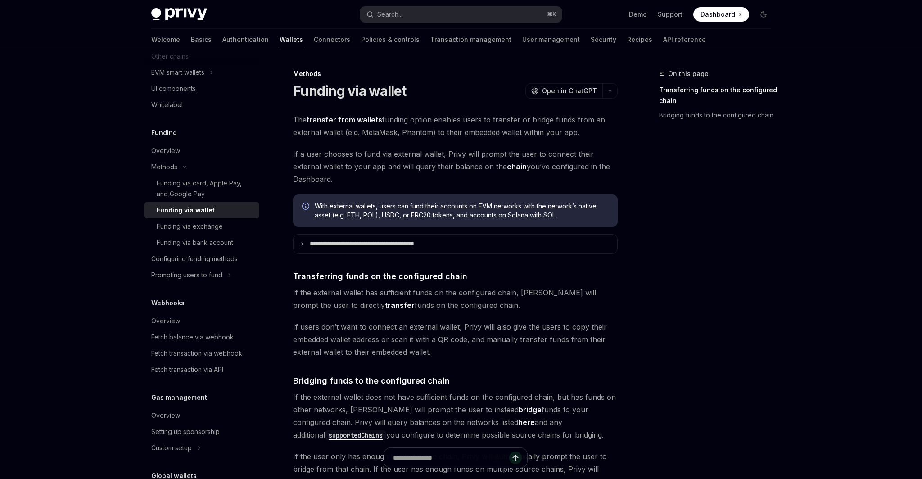
scroll to position [370, 0]
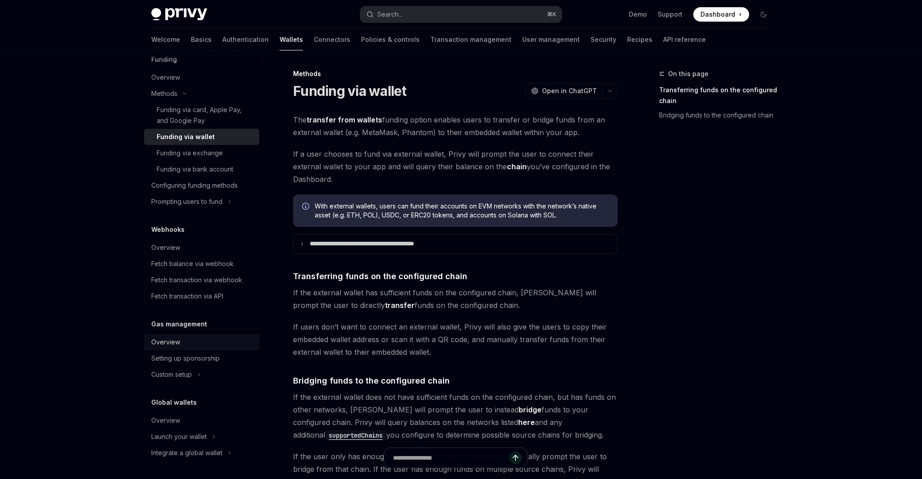
click at [198, 348] on link "Overview" at bounding box center [201, 342] width 115 height 16
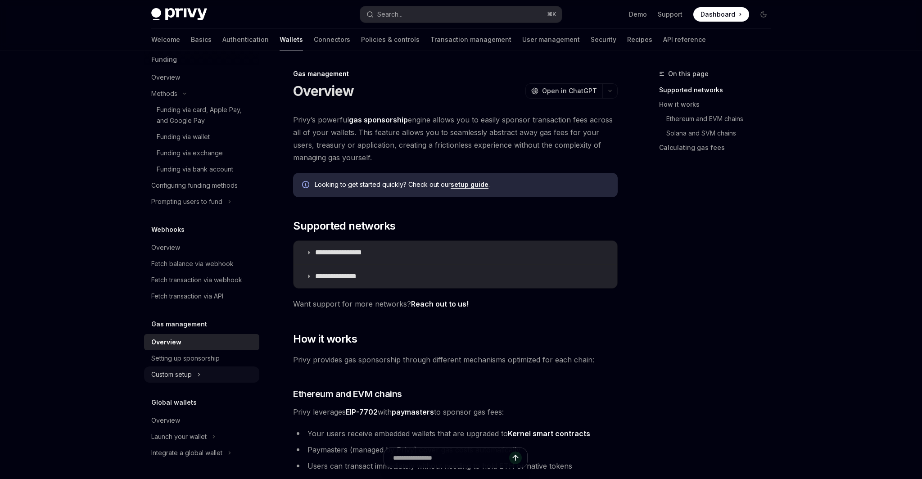
click at [198, 373] on icon at bounding box center [199, 374] width 4 height 11
click at [199, 392] on div "Sponsoring transactions on Ethereum" at bounding box center [205, 396] width 97 height 22
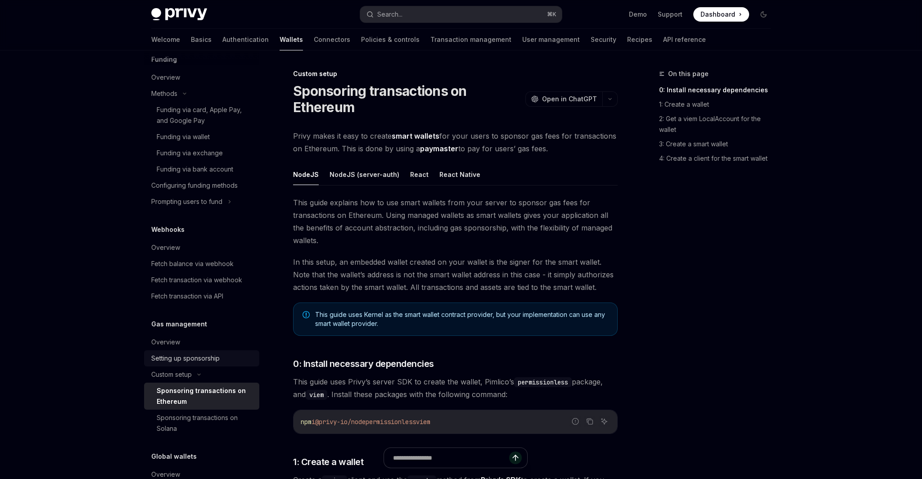
click at [203, 360] on div "Setting up sponsorship" at bounding box center [185, 358] width 68 height 11
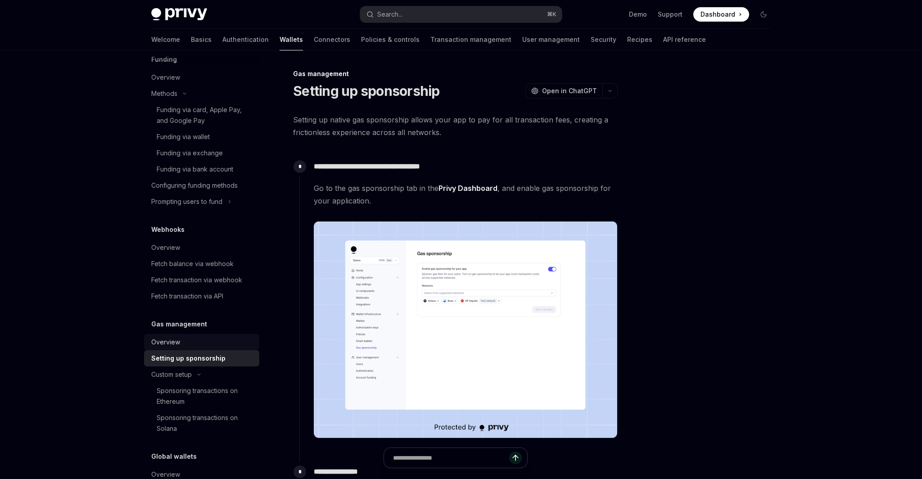
click at [198, 341] on div "Overview" at bounding box center [202, 342] width 103 height 11
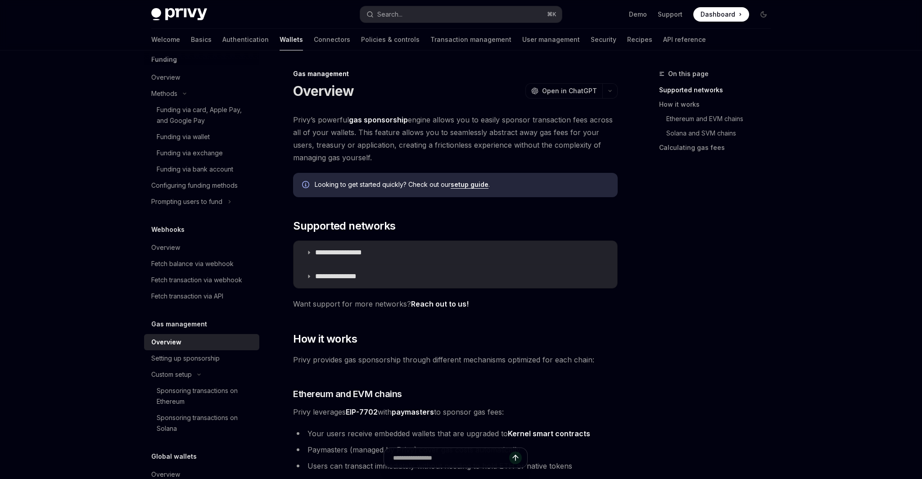
click at [194, 322] on h5 "Gas management" at bounding box center [179, 324] width 56 height 11
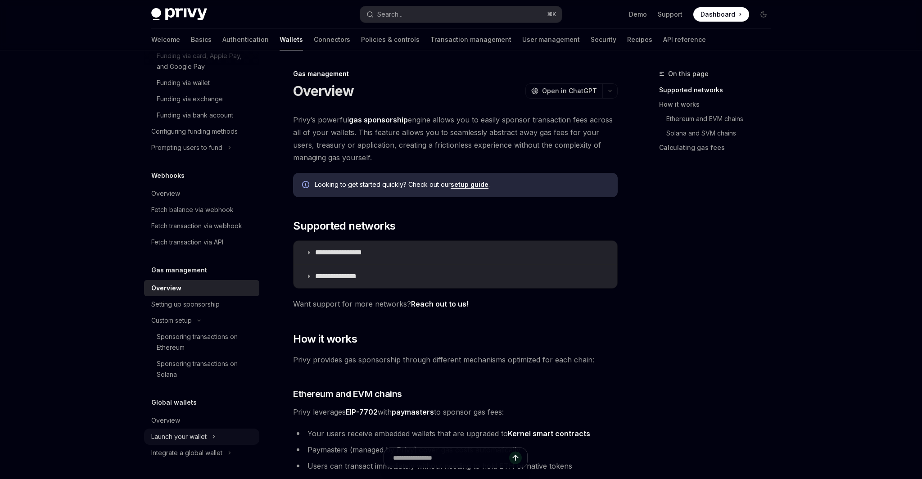
click at [220, 436] on div "Launch your wallet" at bounding box center [201, 437] width 115 height 16
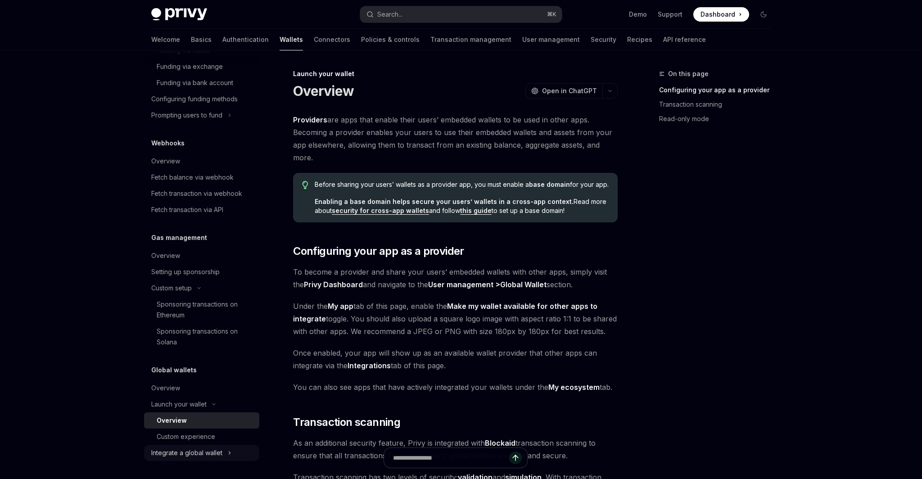
click at [214, 449] on div "Integrate a global wallet" at bounding box center [186, 453] width 71 height 11
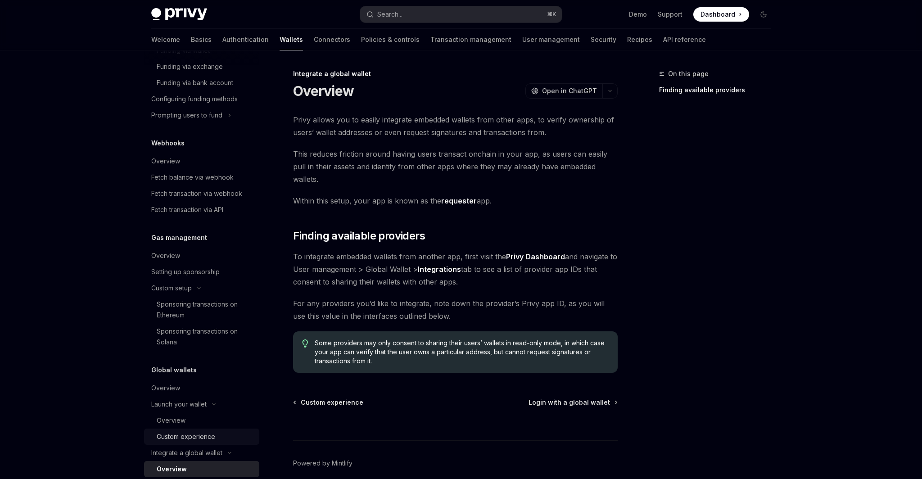
scroll to position [570, 0]
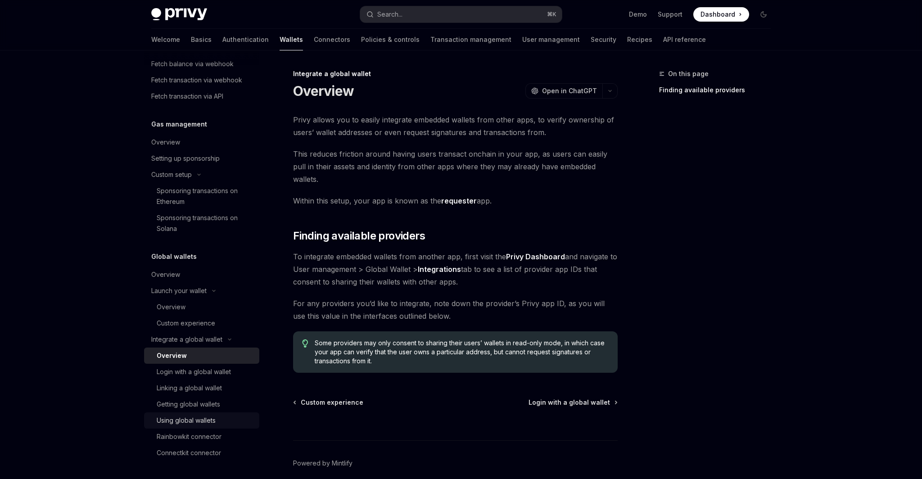
click at [215, 421] on div "Using global wallets" at bounding box center [186, 420] width 59 height 11
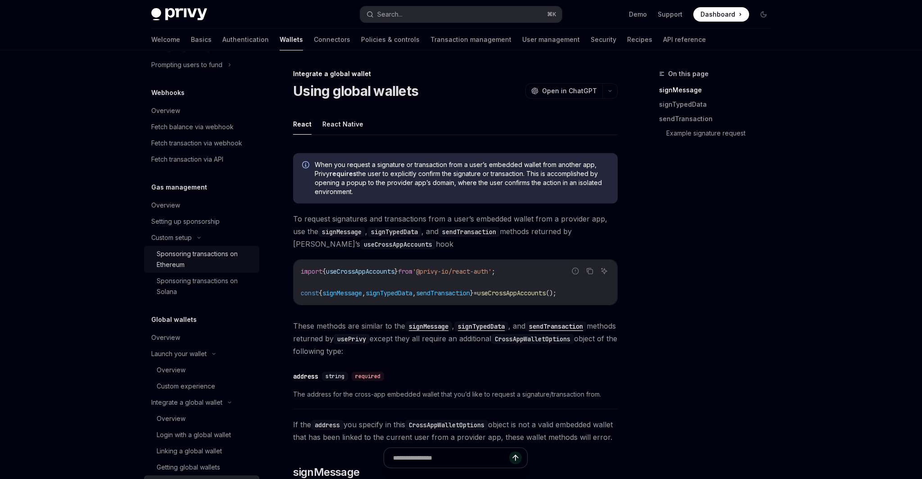
scroll to position [501, 0]
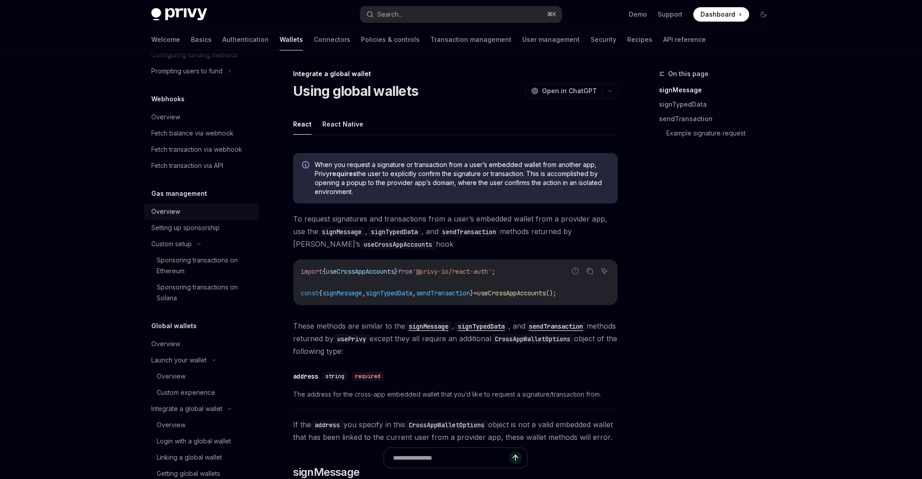
click at [187, 216] on div "Overview" at bounding box center [202, 211] width 103 height 11
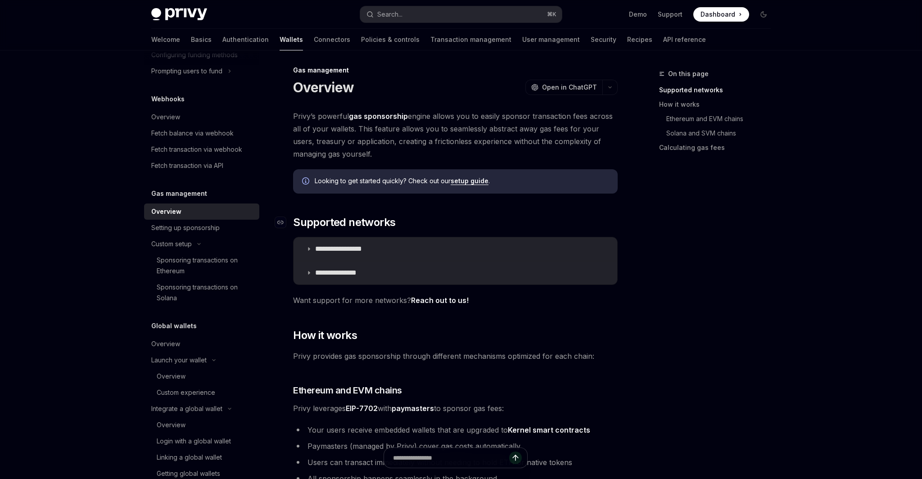
scroll to position [5, 0]
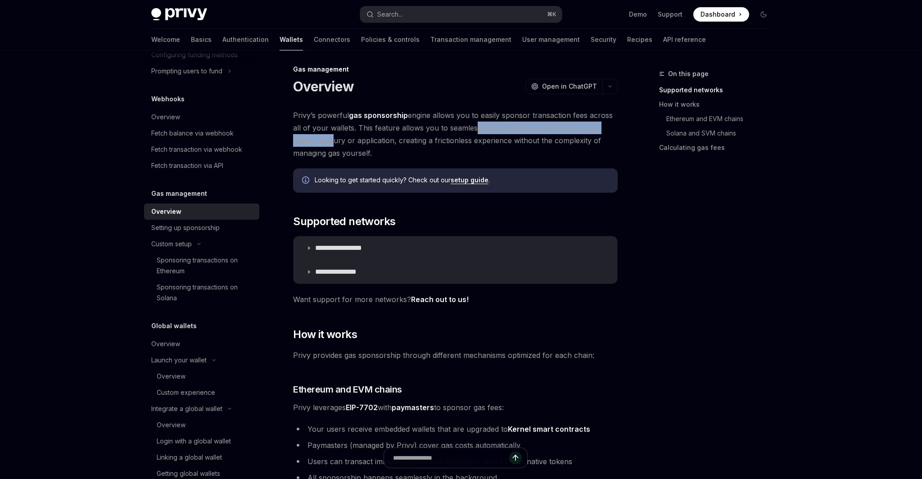
drag, startPoint x: 305, startPoint y: 136, endPoint x: 486, endPoint y: 133, distance: 181.0
click at [486, 133] on span "Privy’s powerful gas sponsorship engine allows you to easily sponsor transactio…" at bounding box center [455, 134] width 325 height 50
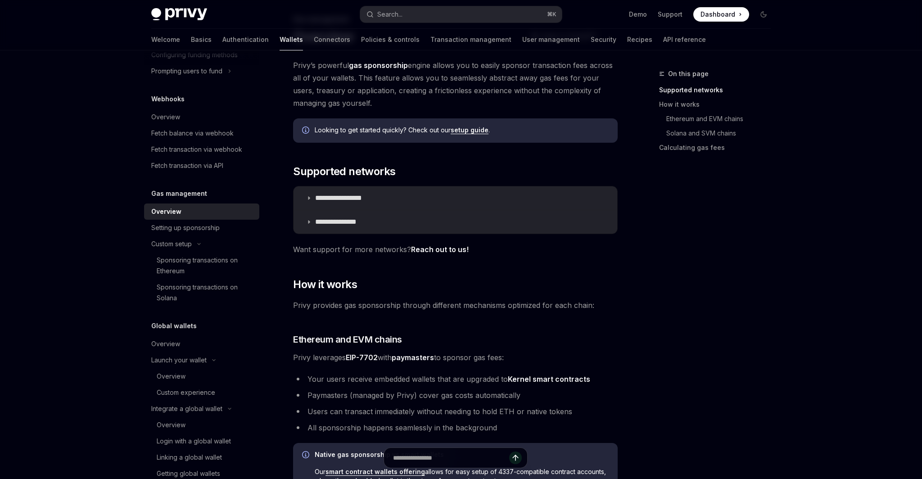
scroll to position [0, 0]
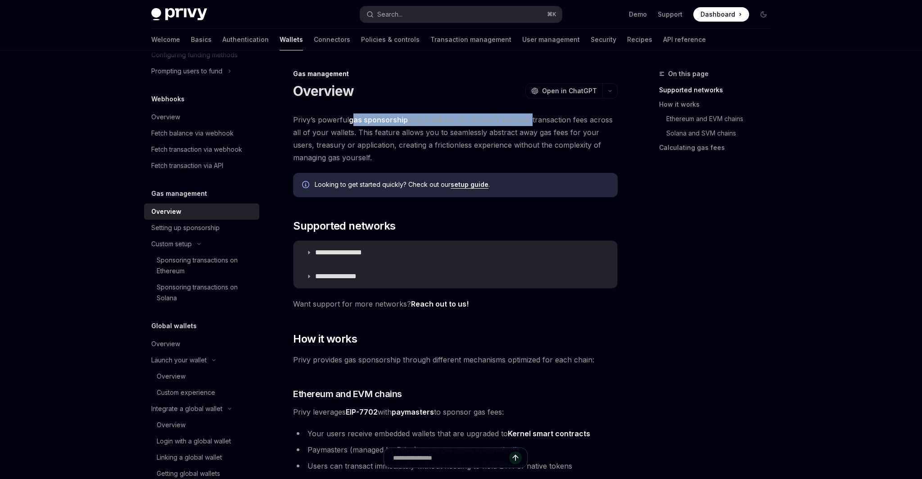
drag, startPoint x: 355, startPoint y: 120, endPoint x: 533, endPoint y: 119, distance: 178.3
click at [533, 119] on span "Privy’s powerful gas sponsorship engine allows you to easily sponsor transactio…" at bounding box center [455, 138] width 325 height 50
click at [314, 44] on link "Connectors" at bounding box center [332, 40] width 36 height 22
type textarea "*"
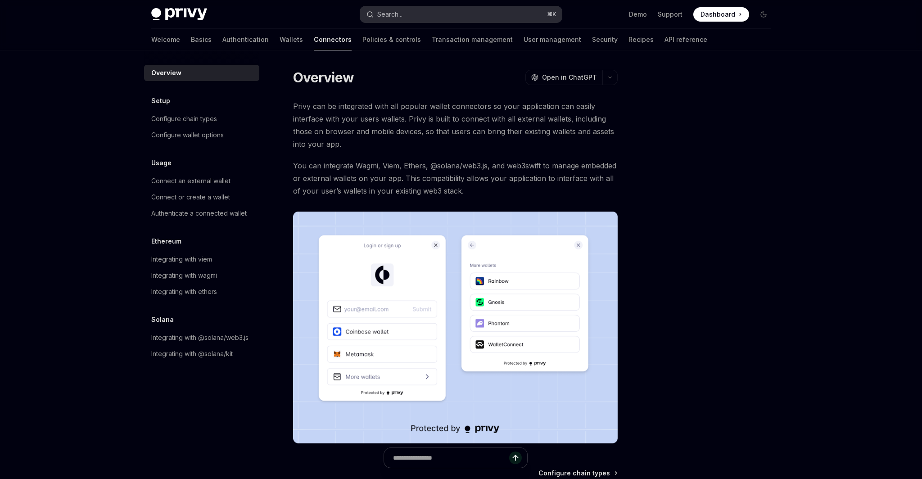
click at [483, 19] on button "Search... ⌘ K" at bounding box center [461, 14] width 202 height 16
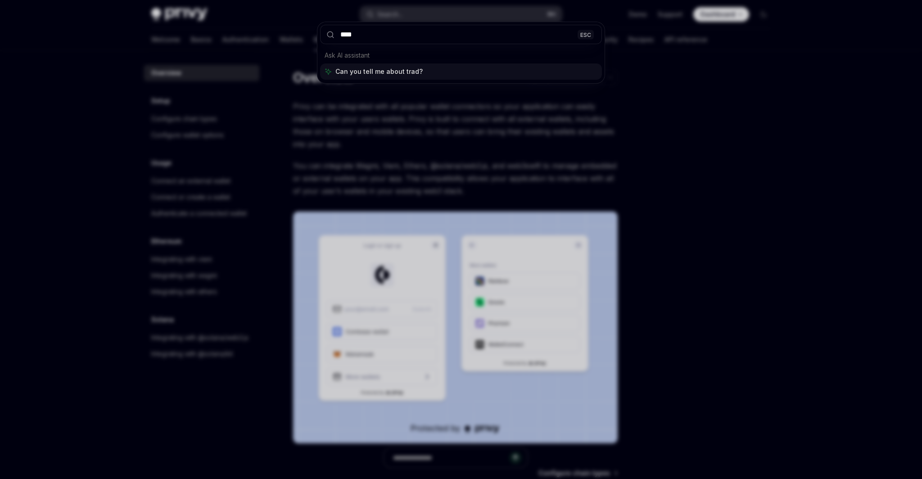
type input "*****"
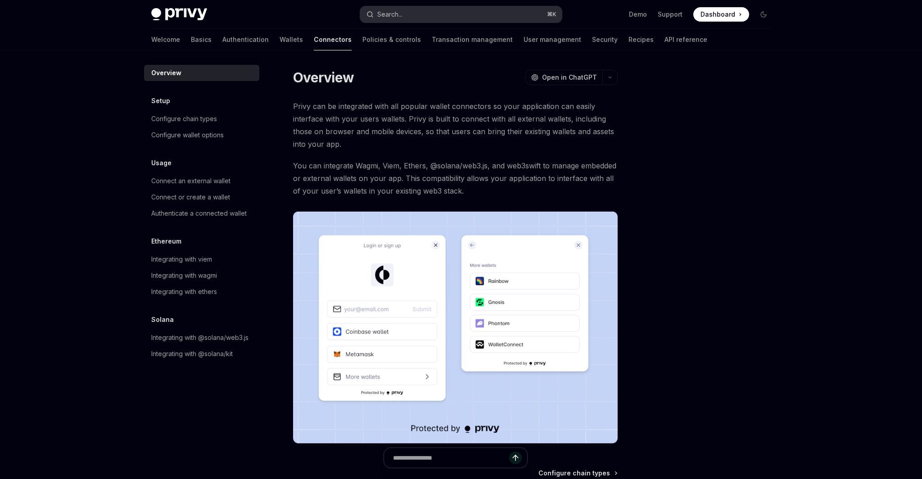
type textarea "*"
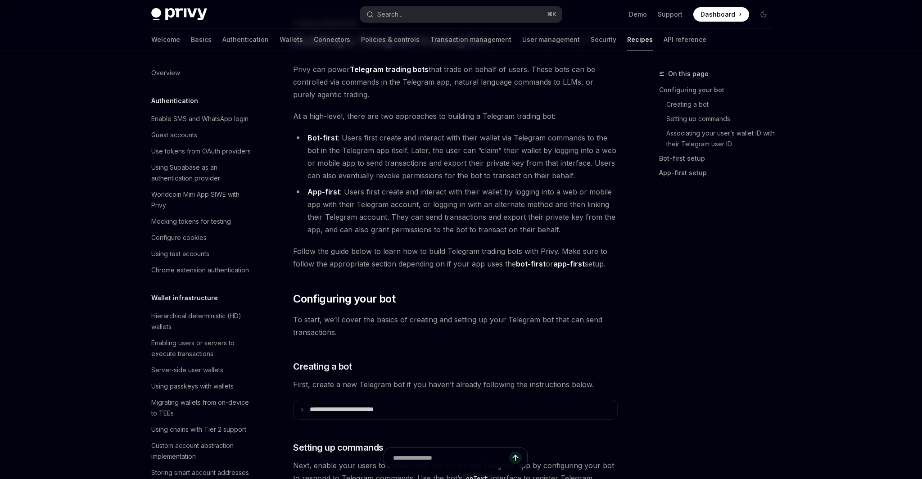
scroll to position [821, 0]
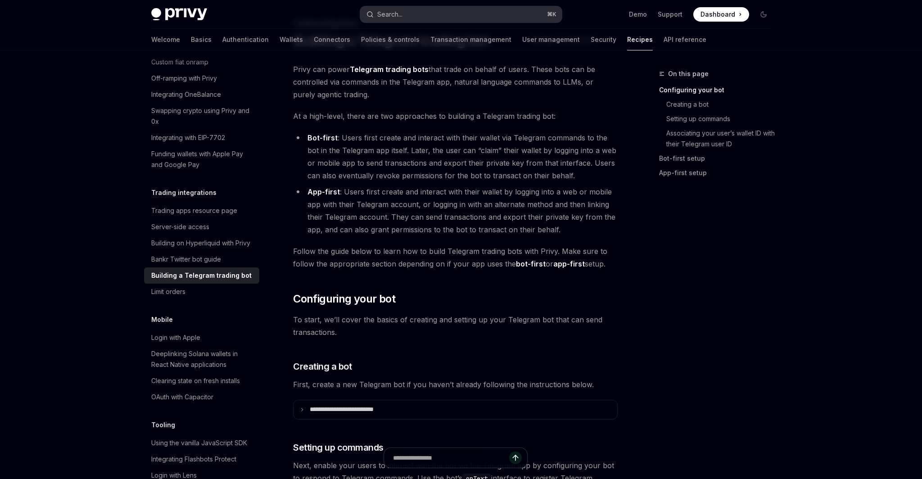
click at [465, 17] on button "Search... ⌘ K" at bounding box center [461, 14] width 202 height 16
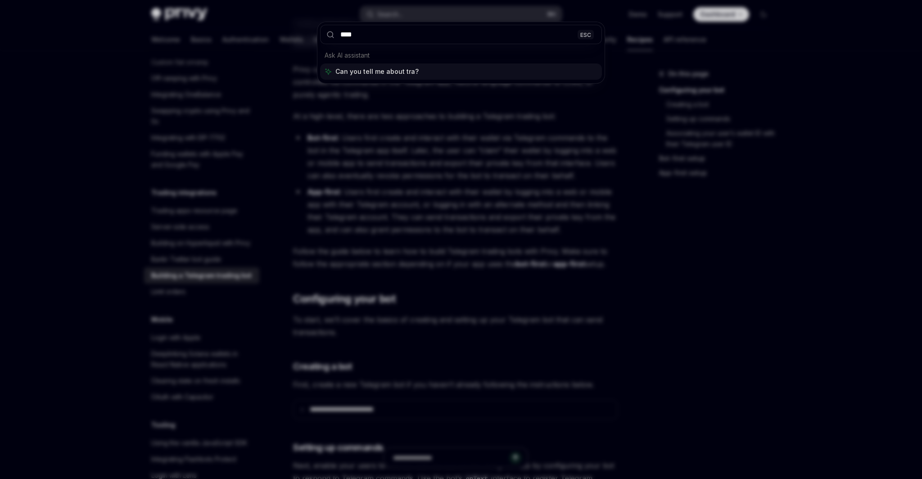
type input "*****"
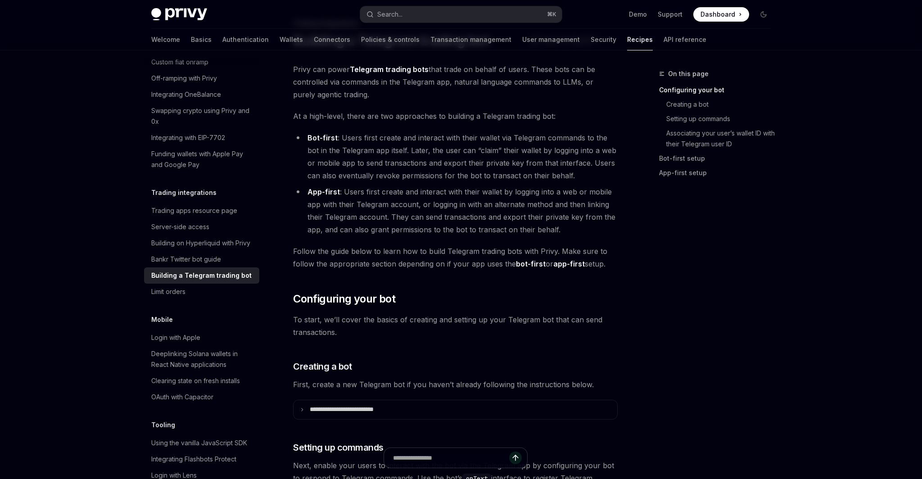
type textarea "*"
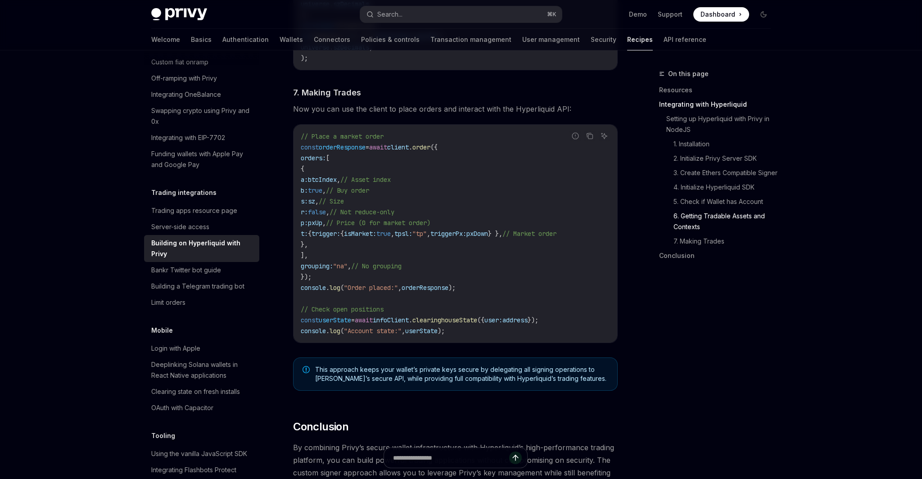
scroll to position [1527, 0]
